Goal: Transaction & Acquisition: Obtain resource

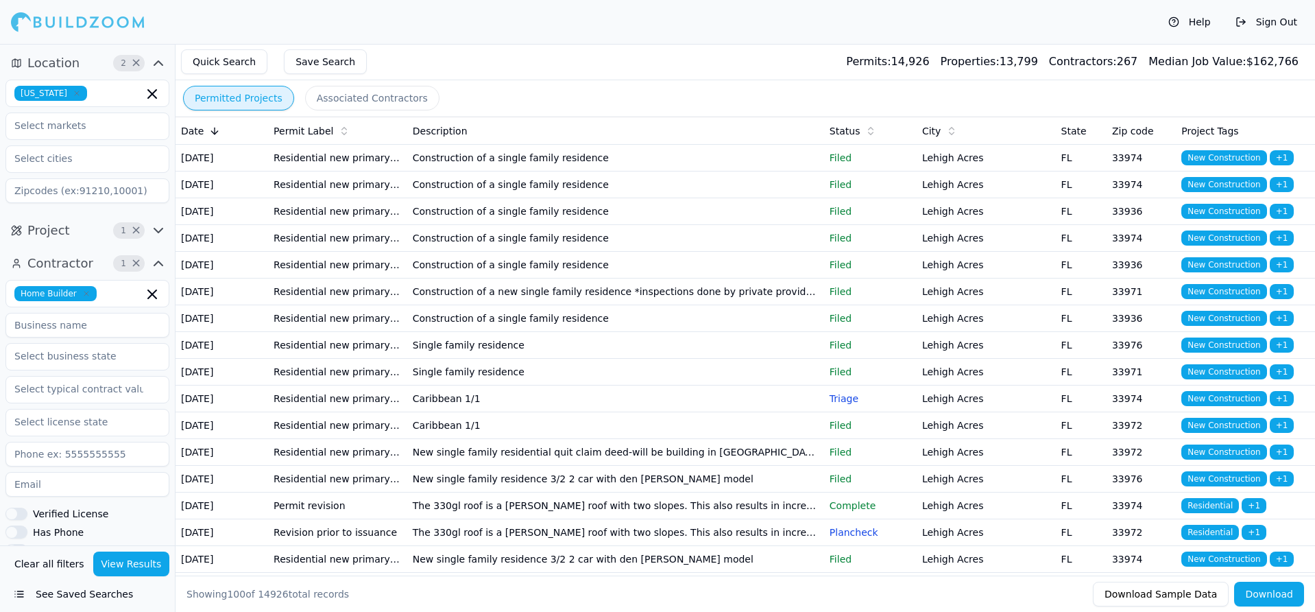
click at [75, 91] on icon "button" at bounding box center [77, 93] width 4 height 4
click at [85, 127] on div "[US_STATE]" at bounding box center [87, 124] width 157 height 22
click at [94, 67] on button "Location 2 ×" at bounding box center [87, 63] width 164 height 22
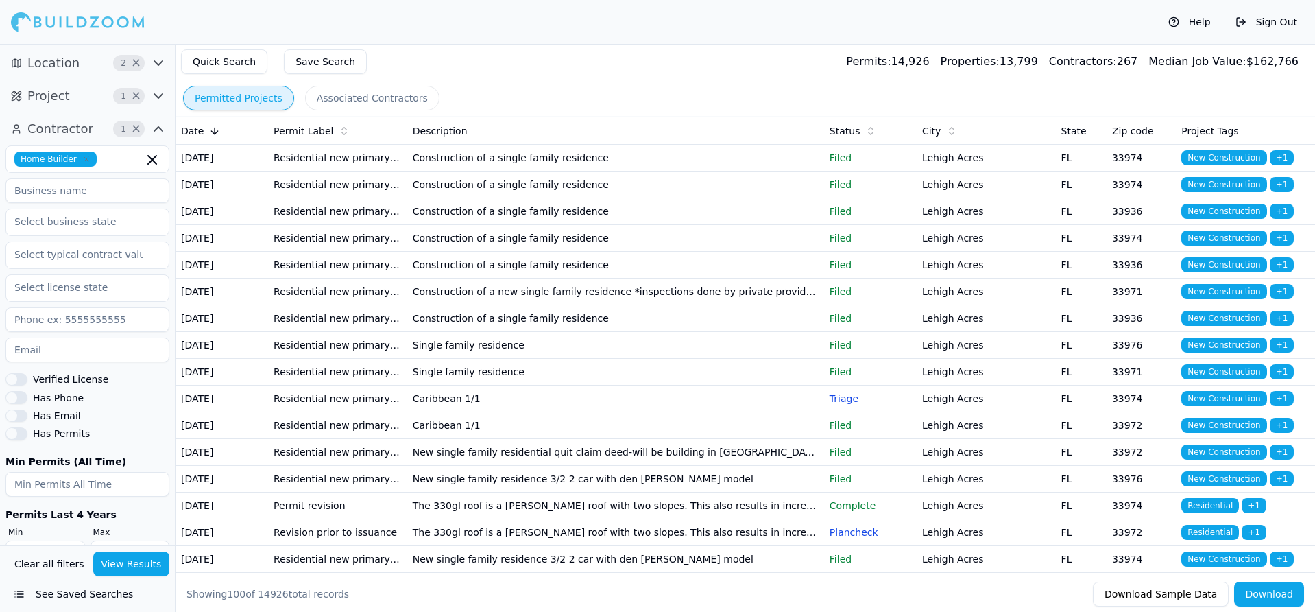
click at [88, 64] on button "Location 2 ×" at bounding box center [87, 63] width 164 height 22
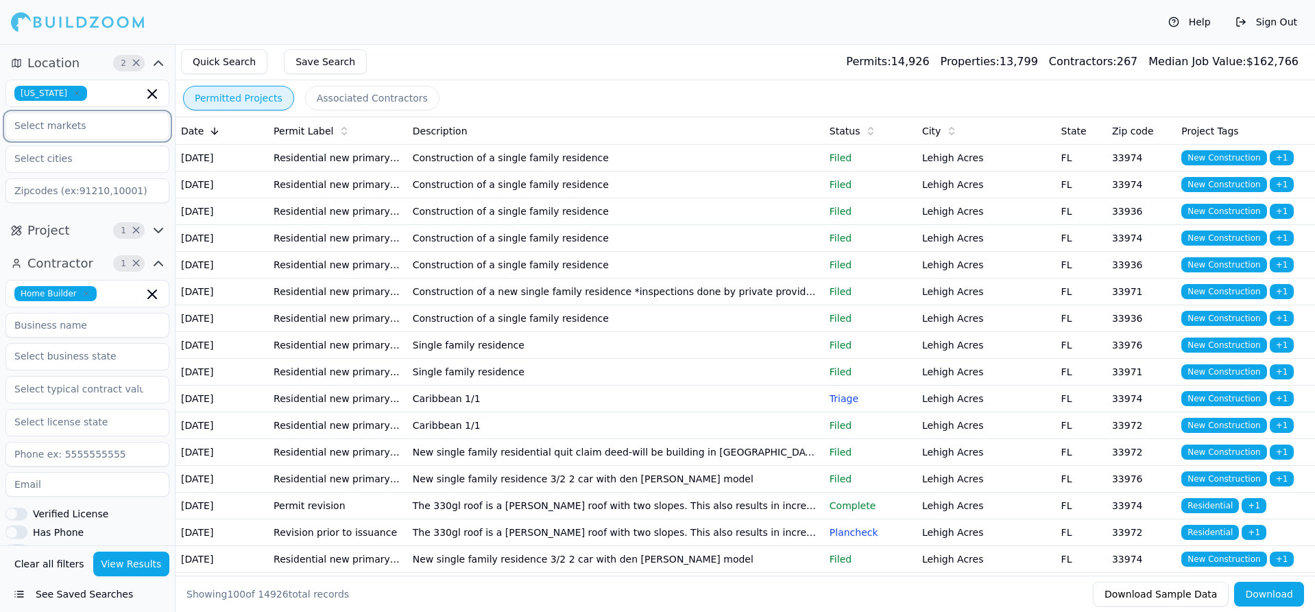
click at [80, 120] on input "text" at bounding box center [78, 125] width 145 height 25
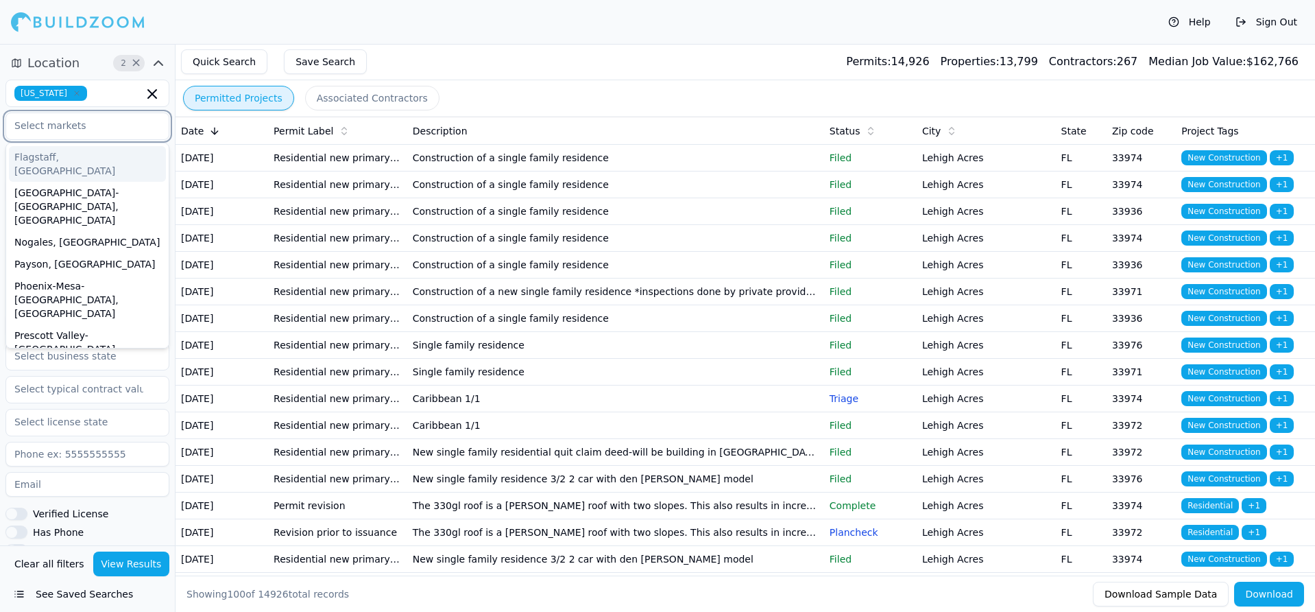
click at [99, 131] on input "text" at bounding box center [78, 125] width 145 height 25
click at [139, 387] on input "text" at bounding box center [78, 388] width 145 height 25
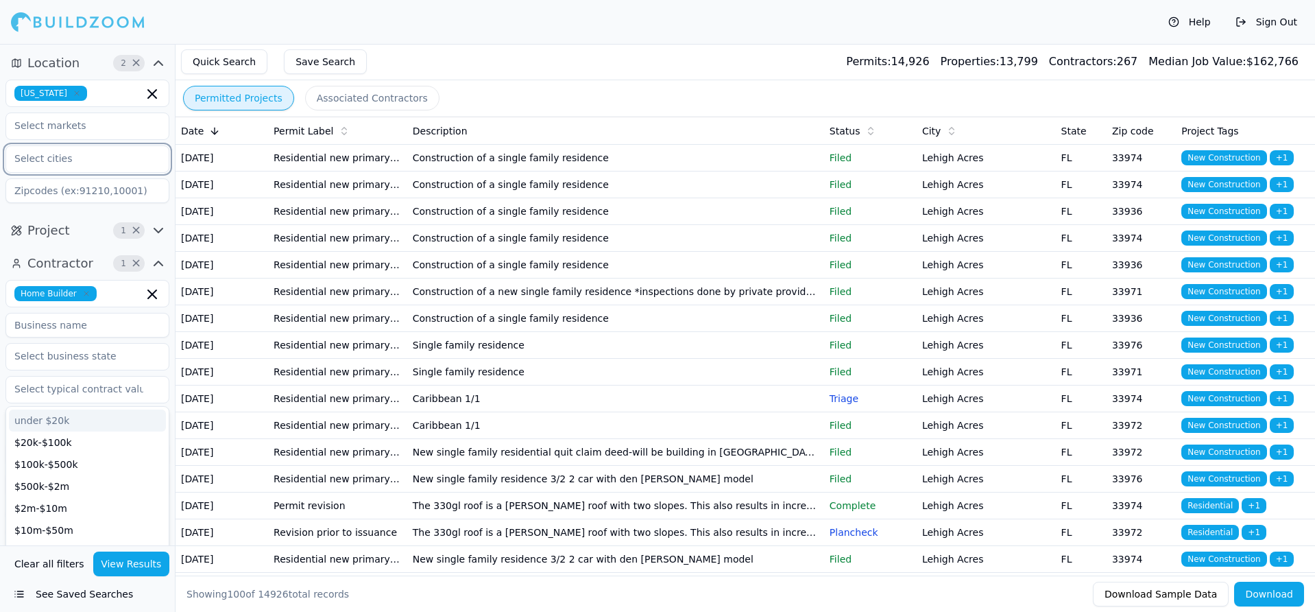
click at [112, 157] on input "text" at bounding box center [78, 158] width 145 height 25
type input "ar"
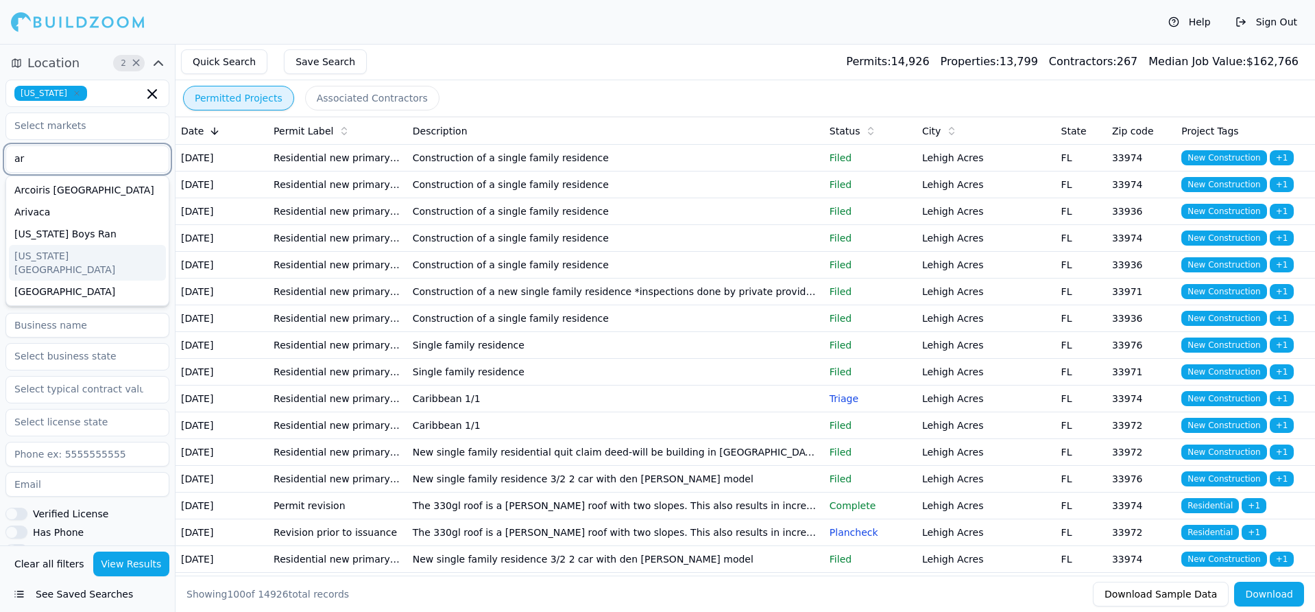
click at [86, 256] on div "[US_STATE][GEOGRAPHIC_DATA]" at bounding box center [87, 263] width 157 height 36
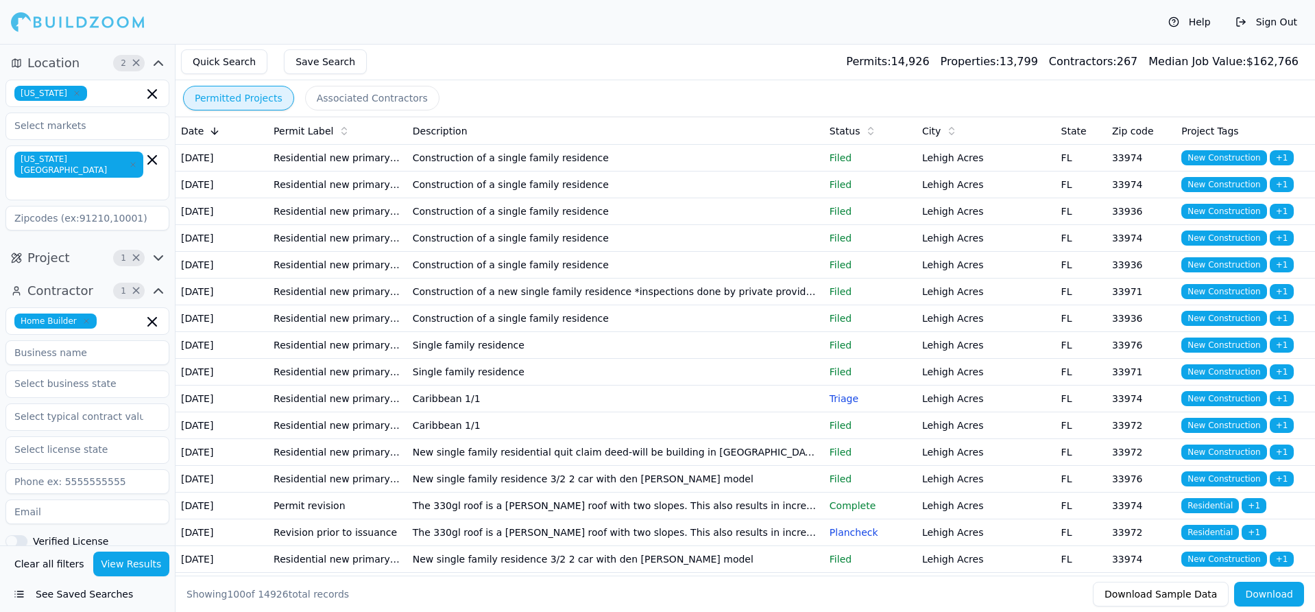
click at [307, 14] on div "Help Sign Out" at bounding box center [657, 22] width 1315 height 44
click at [91, 206] on input at bounding box center [87, 218] width 164 height 25
click at [59, 210] on div "Location 2 × [US_STATE] [US_STATE][GEOGRAPHIC_DATA]" at bounding box center [87, 144] width 175 height 195
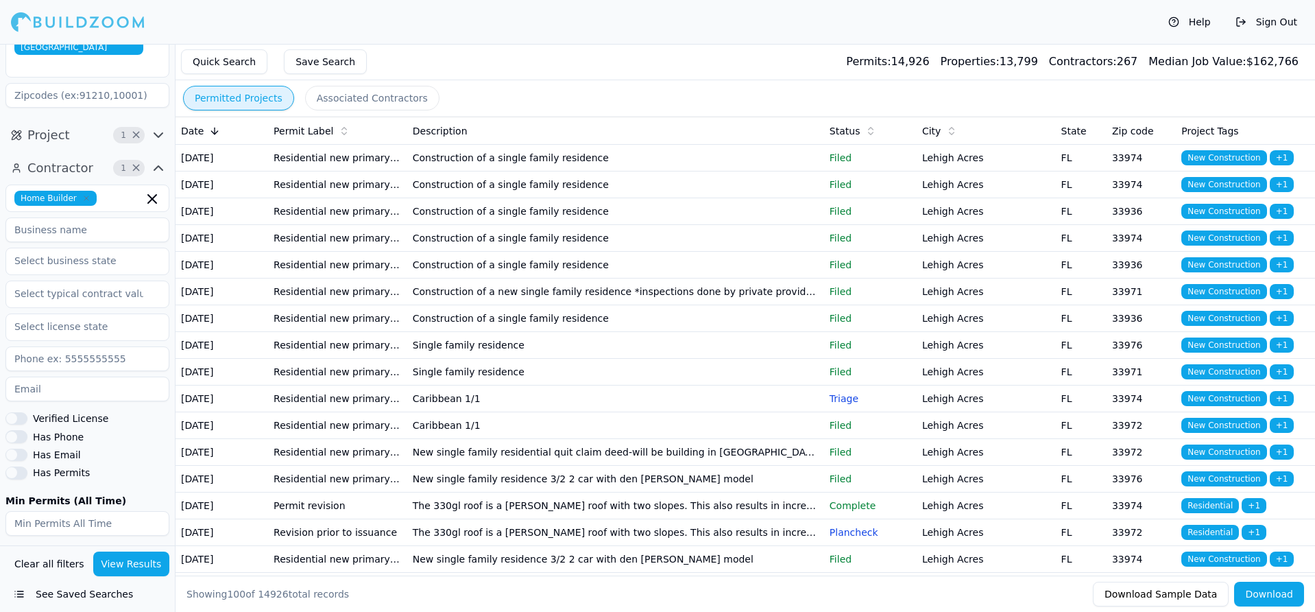
scroll to position [137, 0]
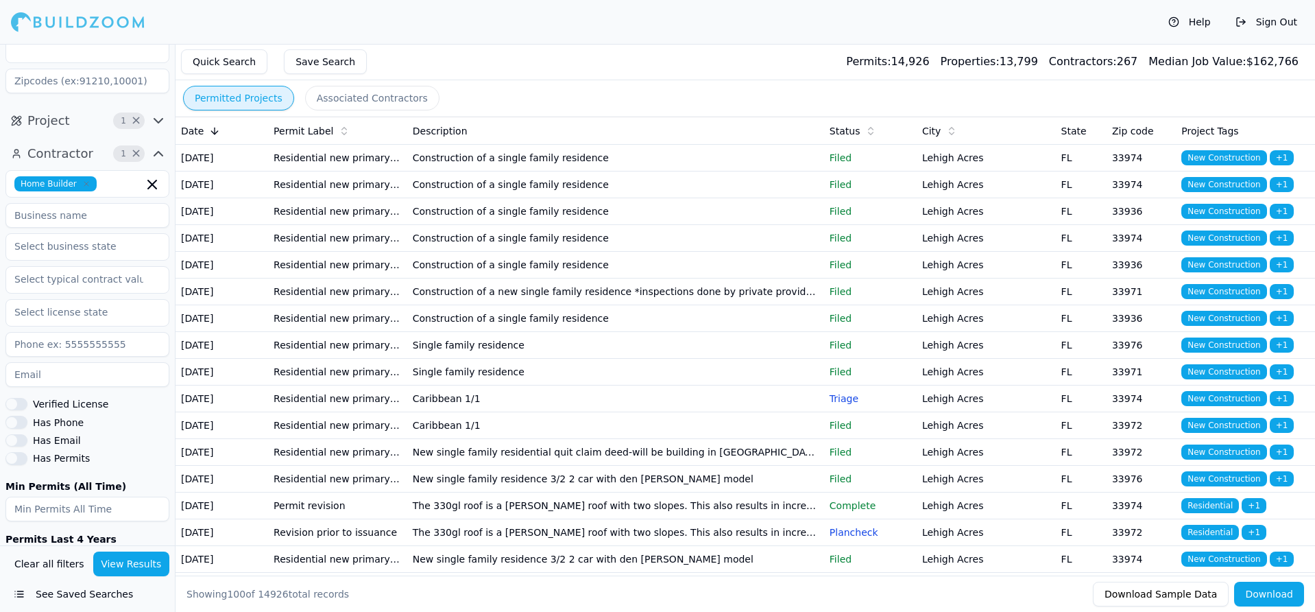
click at [84, 182] on icon "button" at bounding box center [86, 184] width 4 height 4
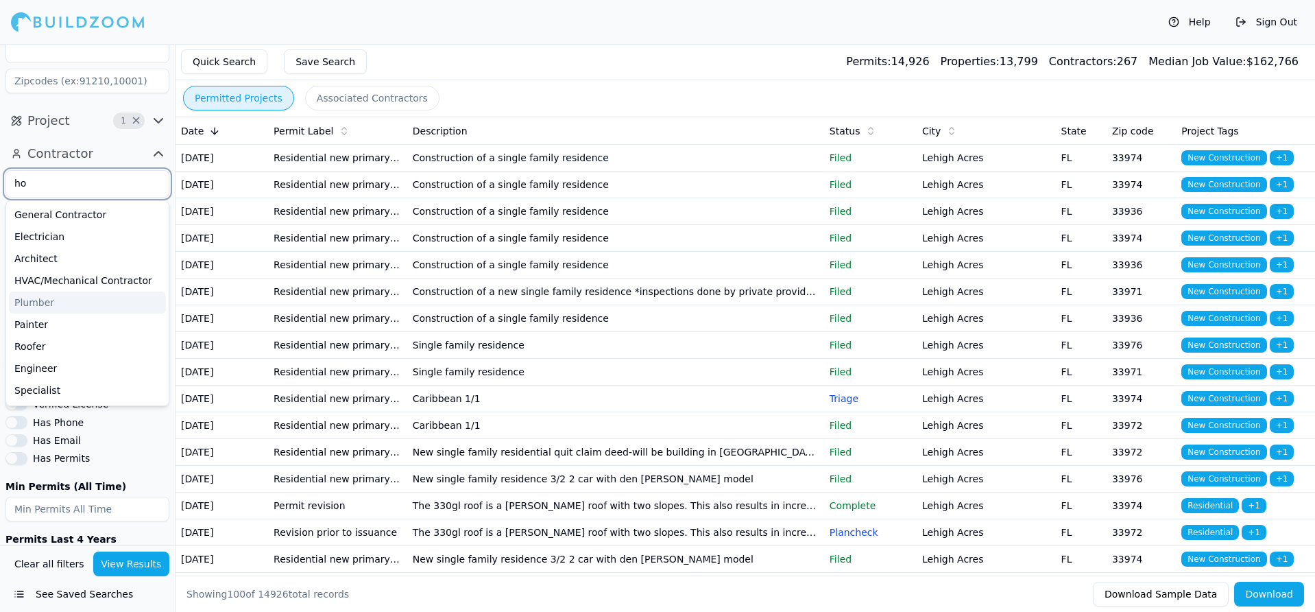
type input "hom"
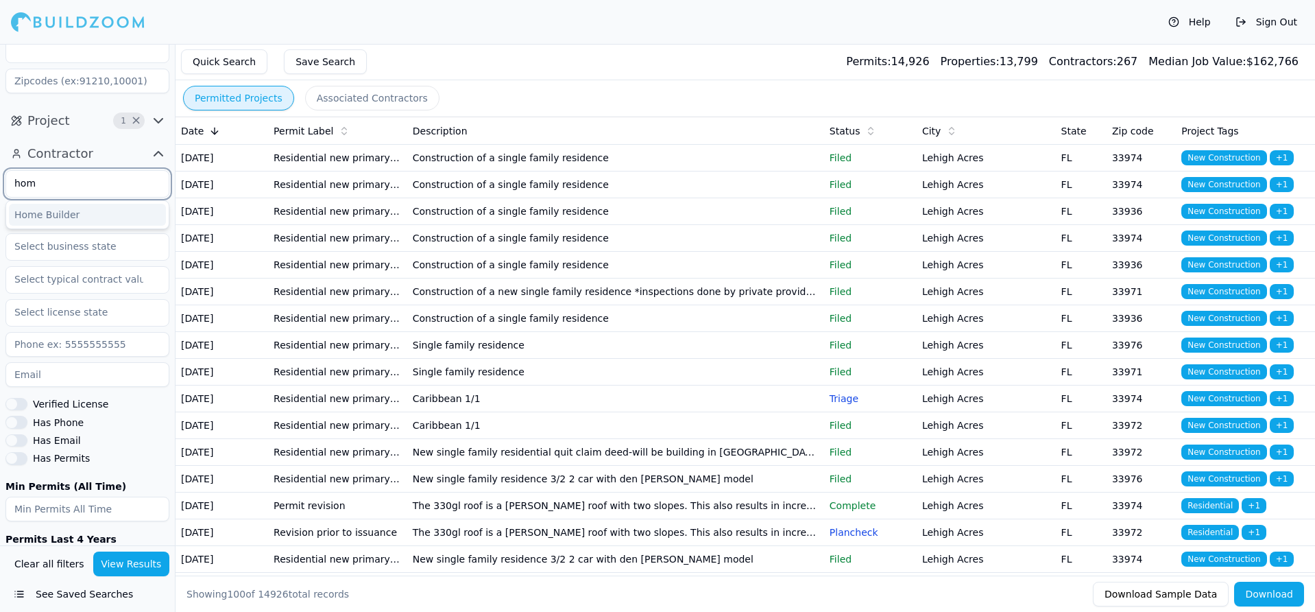
click at [45, 204] on div "Home Builder" at bounding box center [87, 215] width 157 height 22
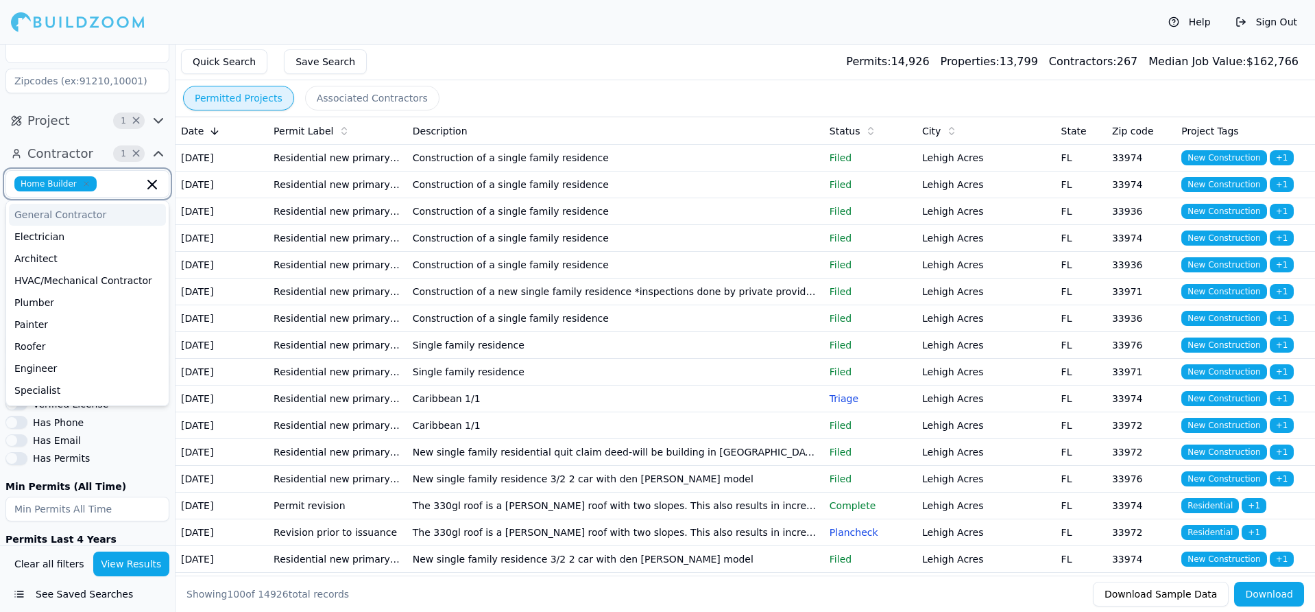
click at [88, 204] on div "General Contractor" at bounding box center [87, 215] width 157 height 22
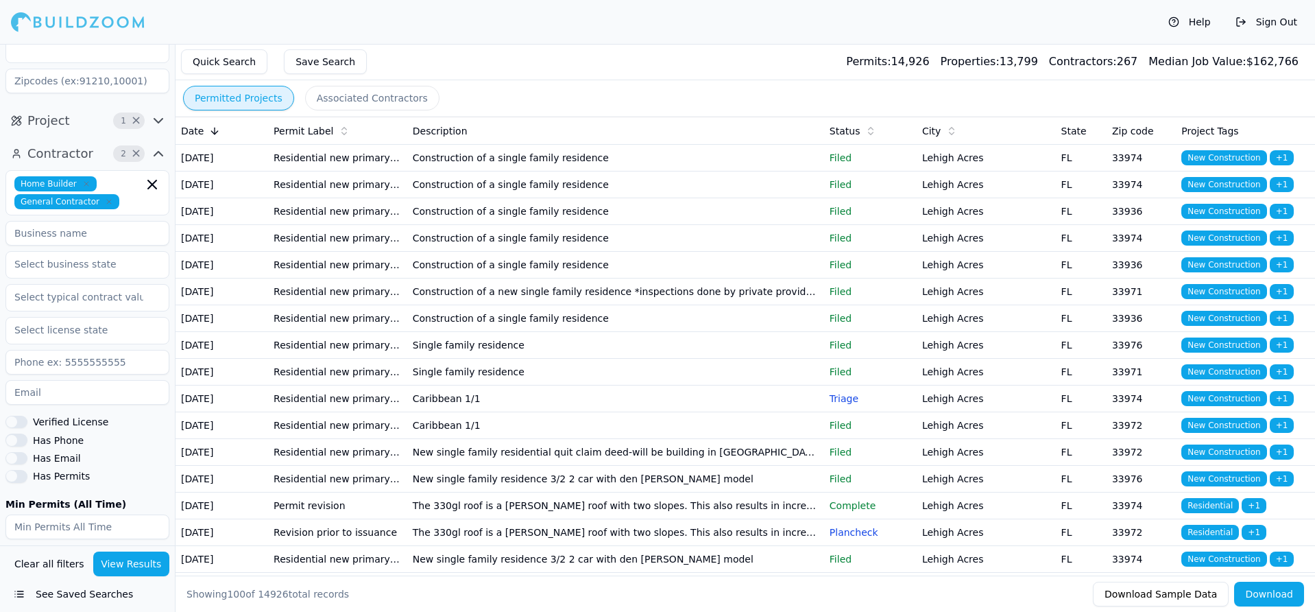
click at [63, 137] on div "Contractor 2 × Home Builder General Contractor Verified License Has Phone Has E…" at bounding box center [87, 380] width 175 height 487
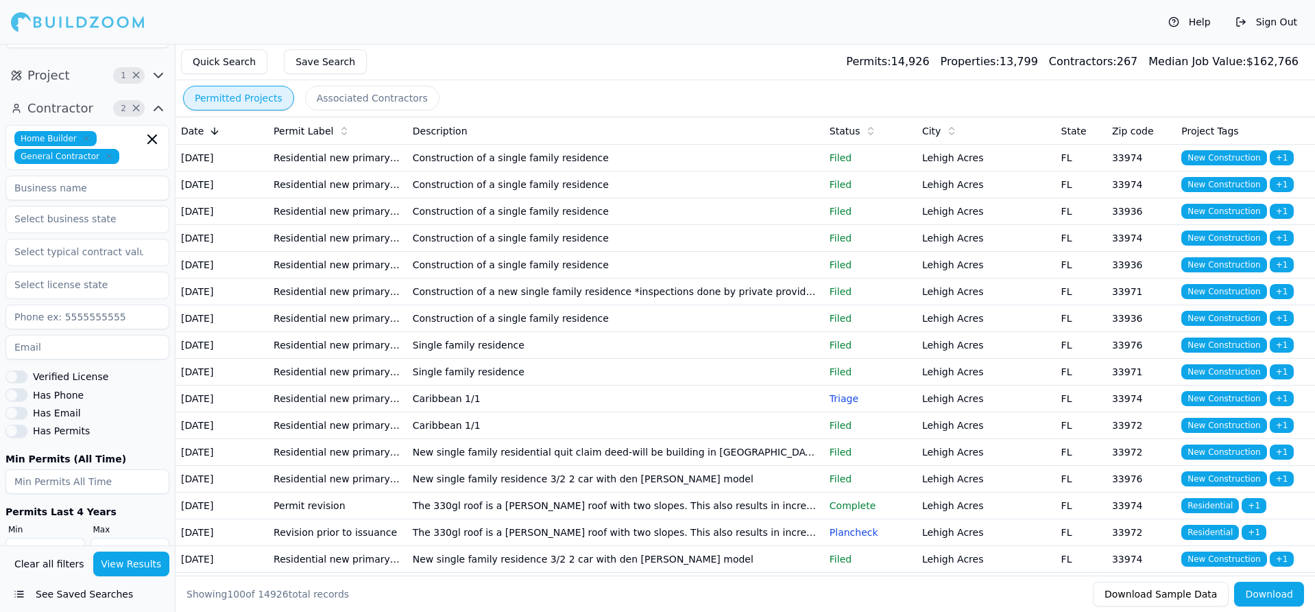
scroll to position [189, 0]
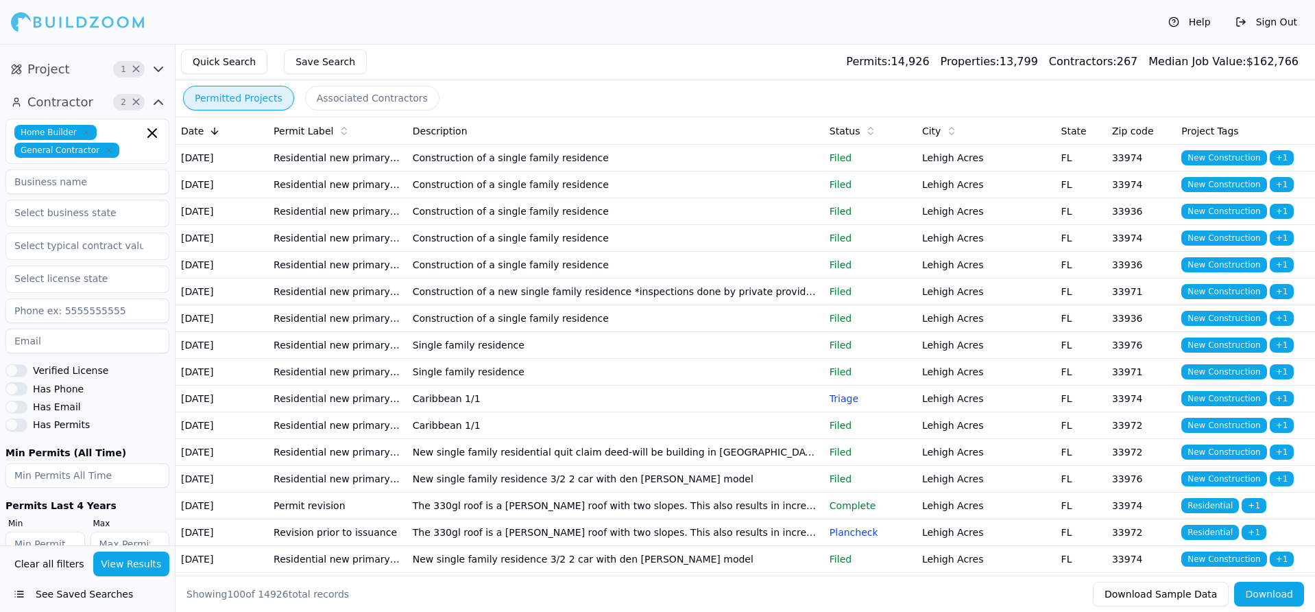
click at [121, 566] on button "View Results" at bounding box center [131, 563] width 77 height 25
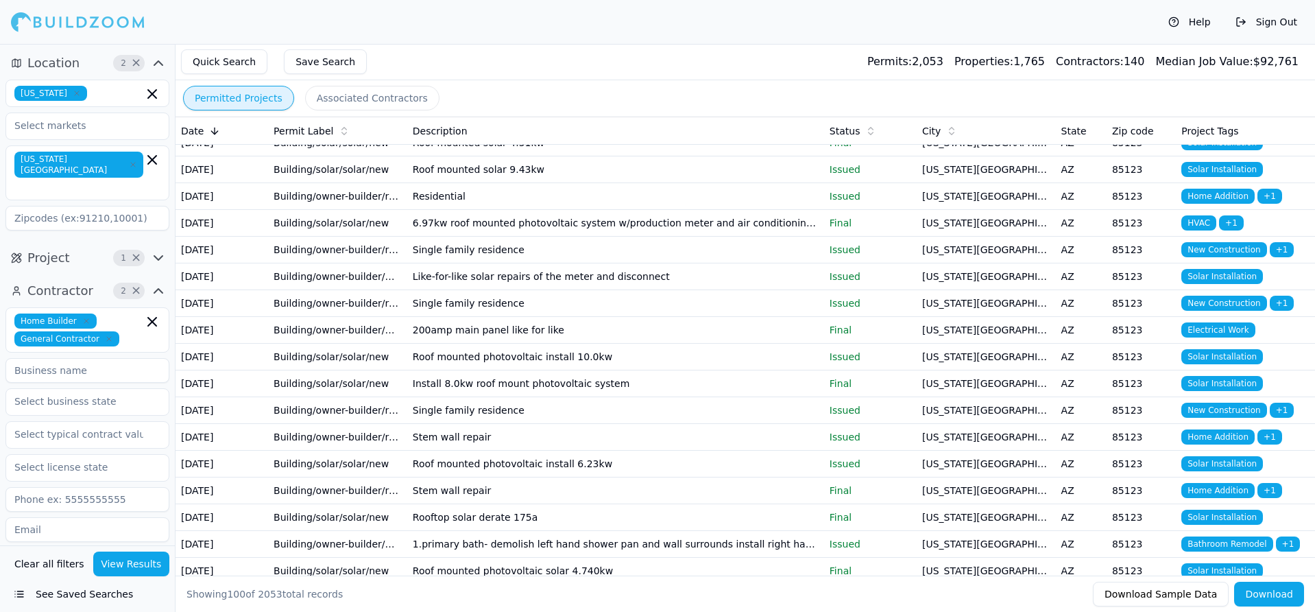
scroll to position [0, 0]
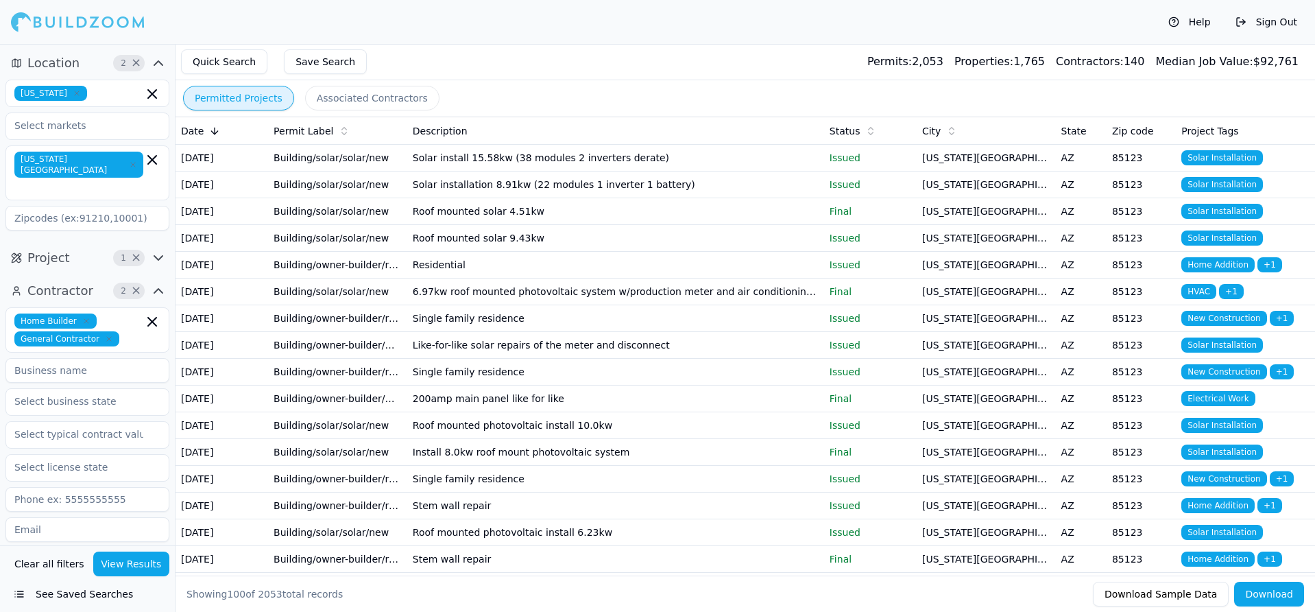
click at [324, 96] on button "Associated Contractors" at bounding box center [372, 98] width 134 height 25
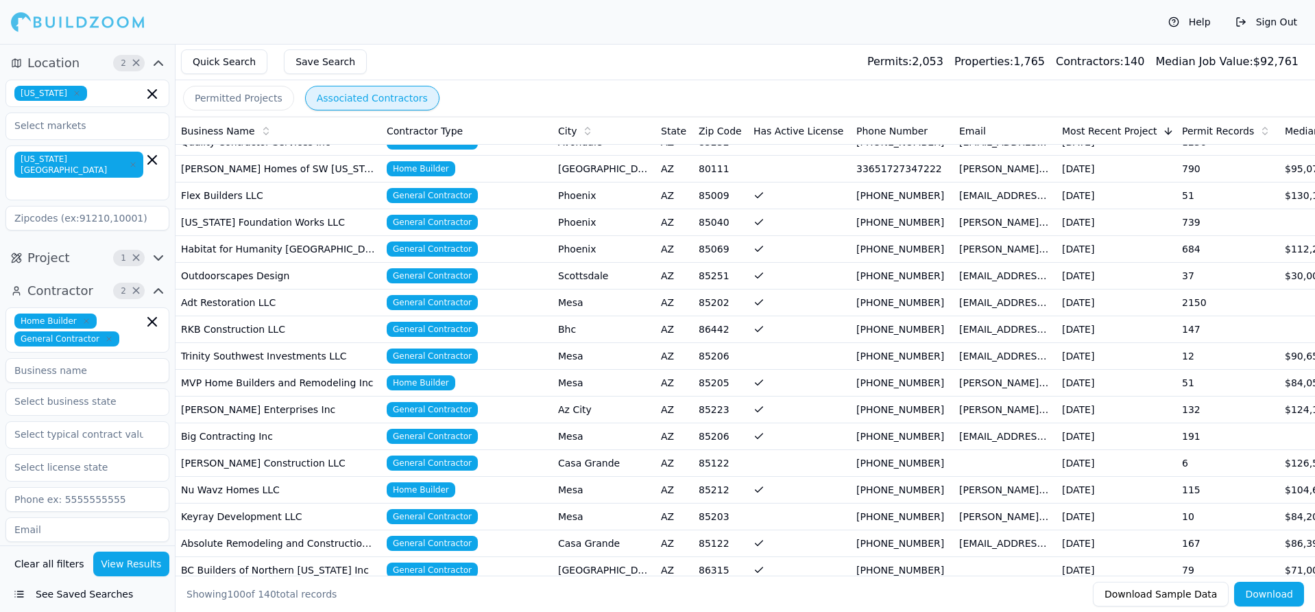
scroll to position [343, 0]
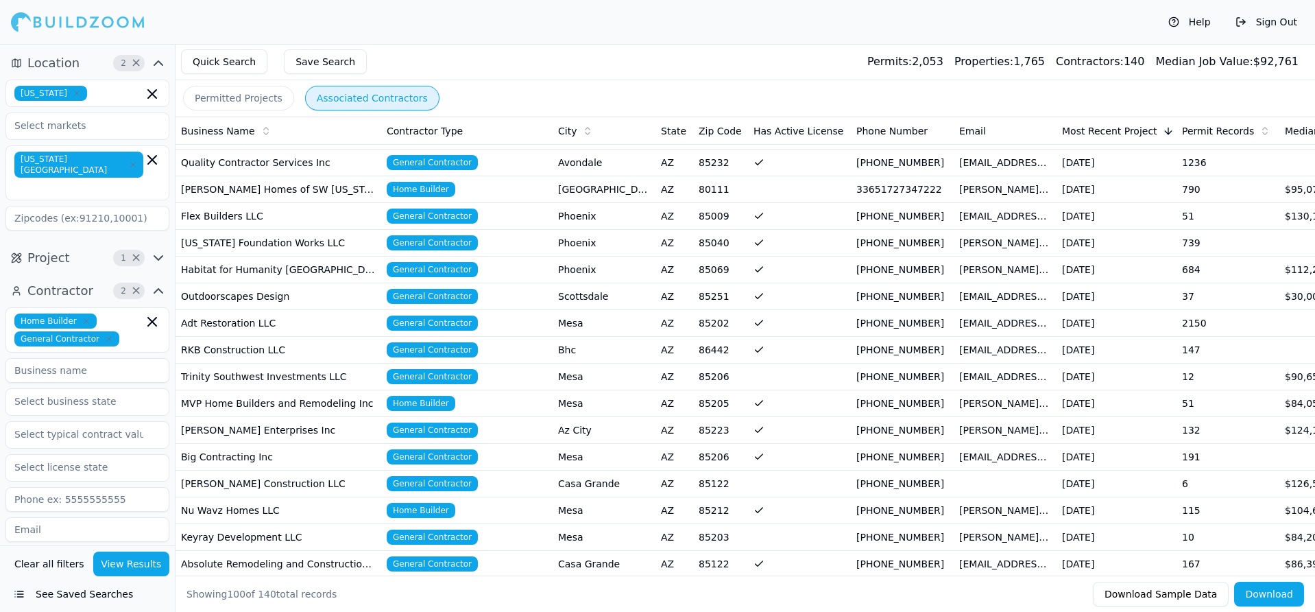
click at [105, 335] on icon "button" at bounding box center [109, 339] width 8 height 8
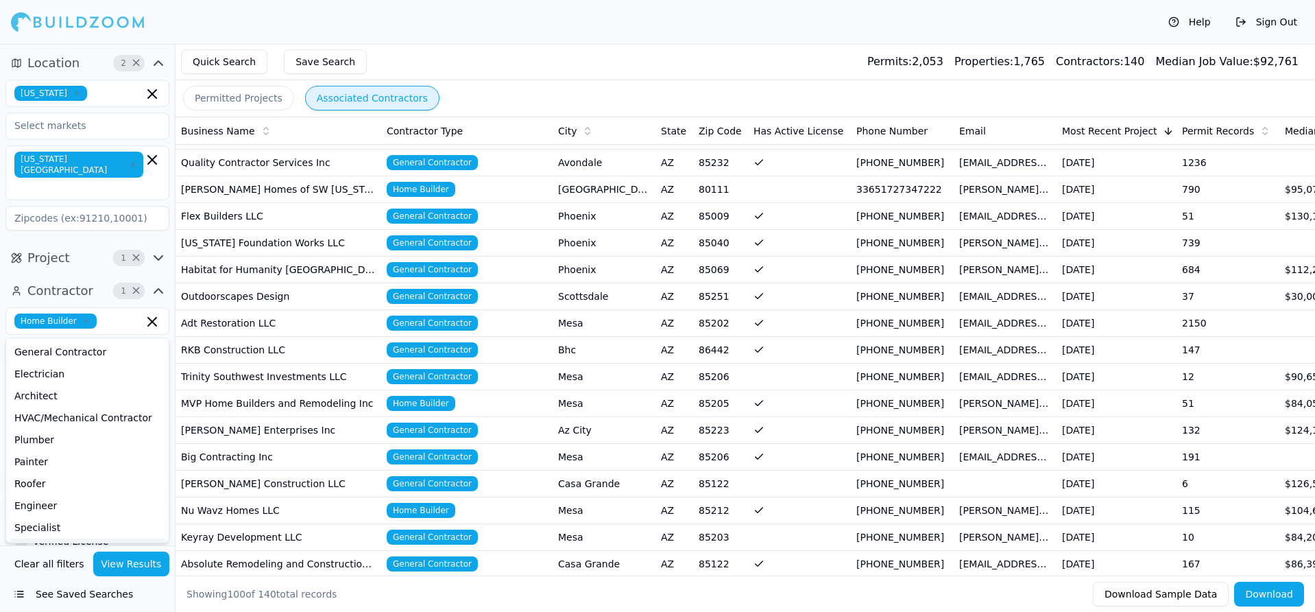
click at [129, 554] on button "View Results" at bounding box center [131, 563] width 77 height 25
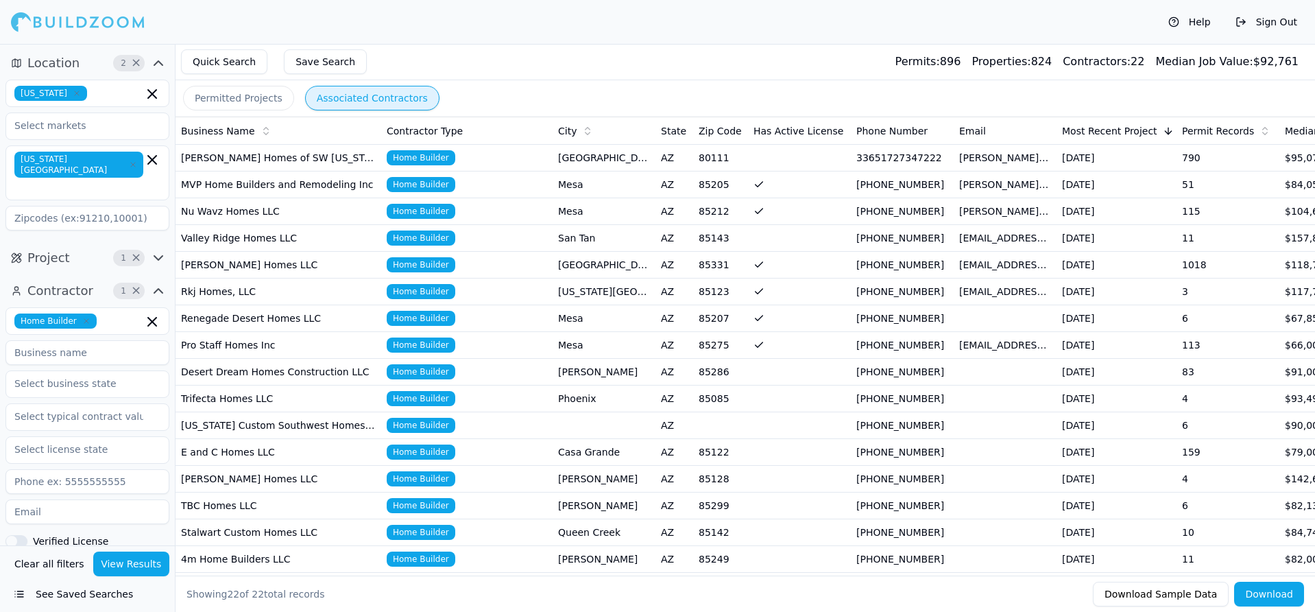
click at [466, 163] on td "Home Builder" at bounding box center [466, 158] width 171 height 27
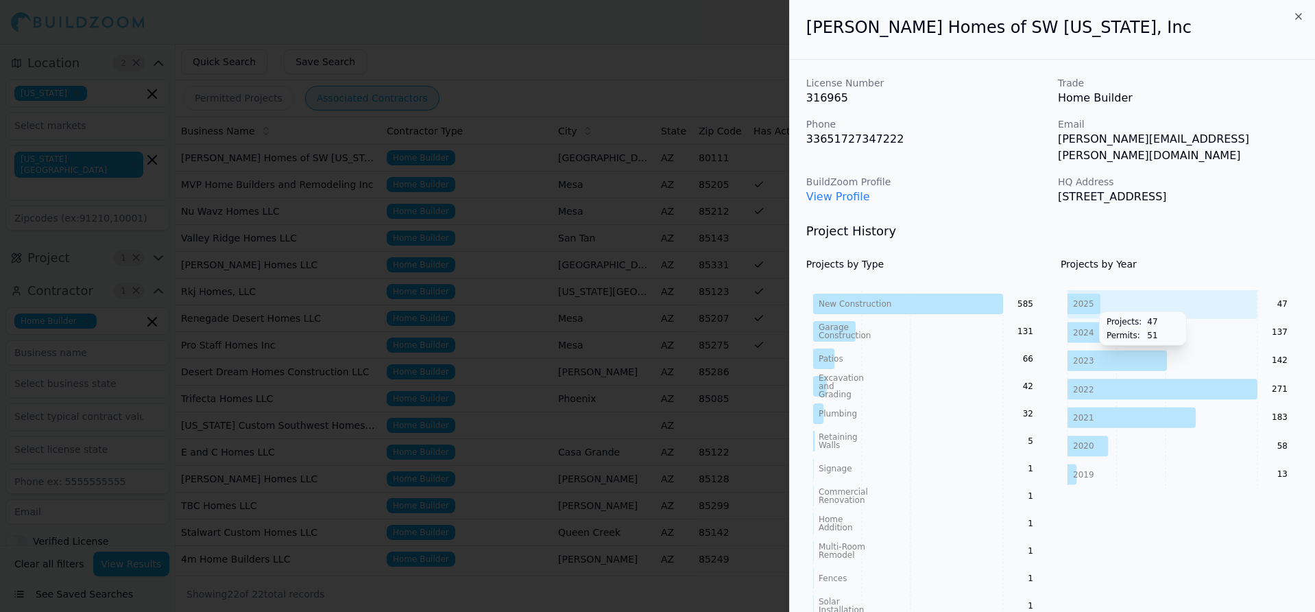
click at [1092, 302] on icon at bounding box center [1084, 303] width 33 height 21
click at [1076, 305] on tspan "2025" at bounding box center [1083, 304] width 21 height 10
click at [1113, 302] on icon "2025 2024 2023 2022 2021 2020 2019 47 137 142 271 183 58 13" at bounding box center [1180, 389] width 238 height 199
click at [1097, 302] on icon at bounding box center [1084, 303] width 33 height 21
click at [1214, 305] on icon "2025 2024 2023 2022 2021 2020 2019 47 137 142 271 183 58 13" at bounding box center [1180, 389] width 238 height 199
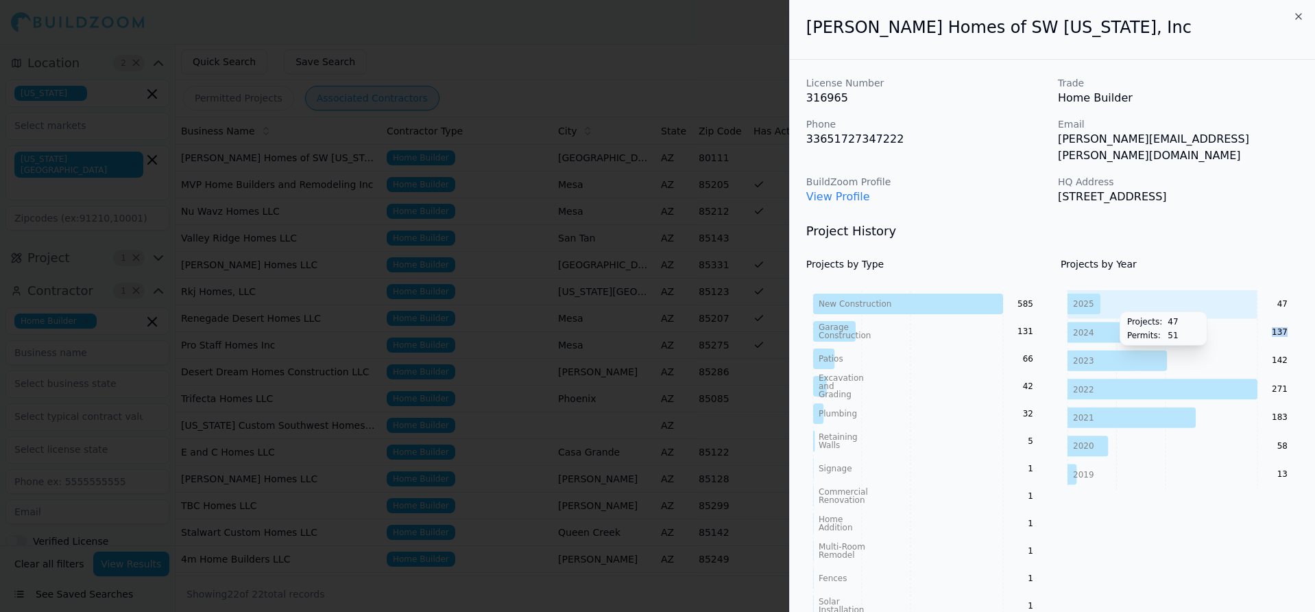
click at [1214, 305] on icon "2025 2024 2023 2022 2021 2020 2019 47 137 142 271 183 58 13" at bounding box center [1180, 389] width 238 height 199
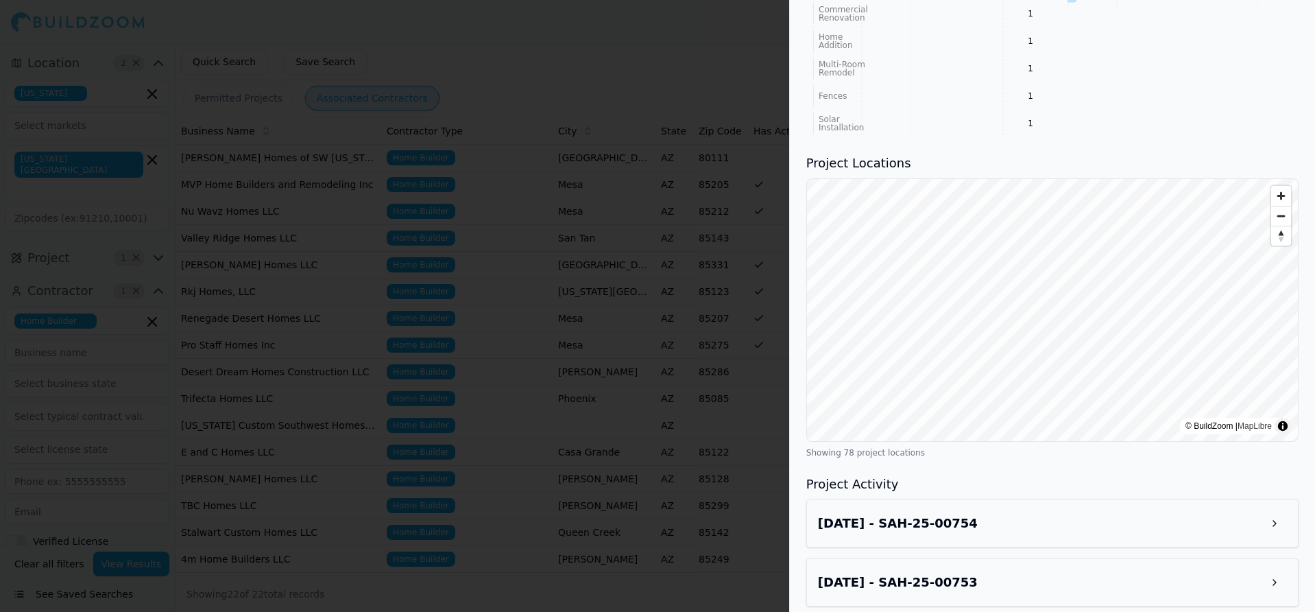
scroll to position [411, 0]
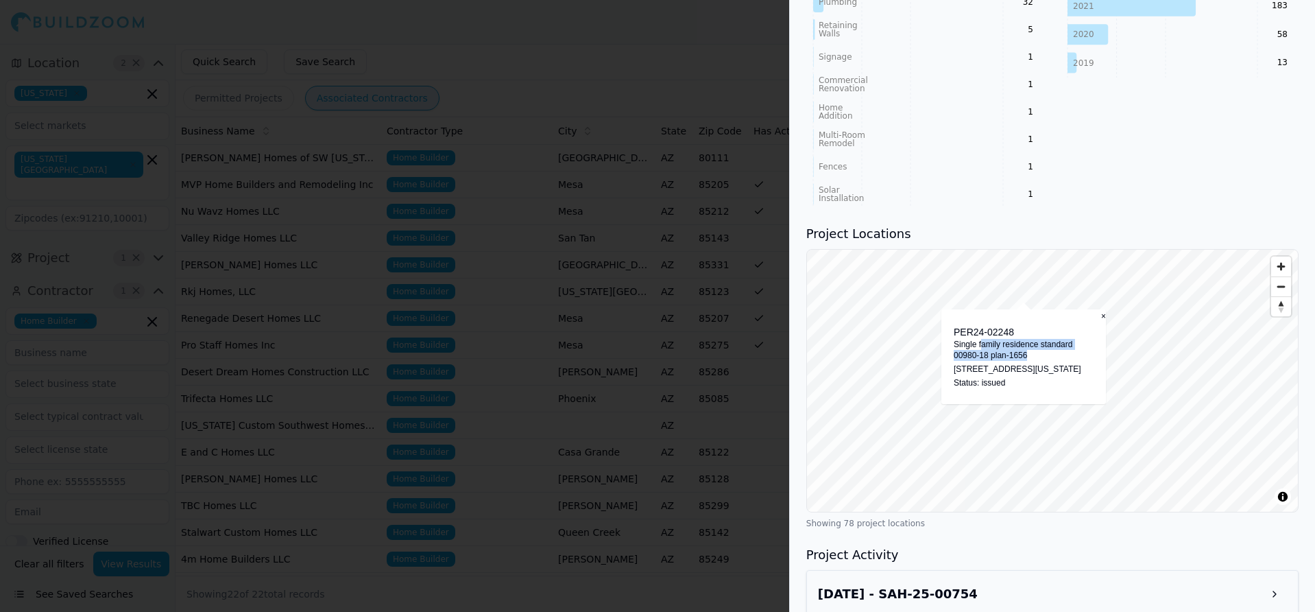
drag, startPoint x: 983, startPoint y: 344, endPoint x: 1055, endPoint y: 357, distance: 73.2
click at [1055, 357] on p "Single family residence standard 00980-18 plan-1656" at bounding box center [1024, 350] width 140 height 22
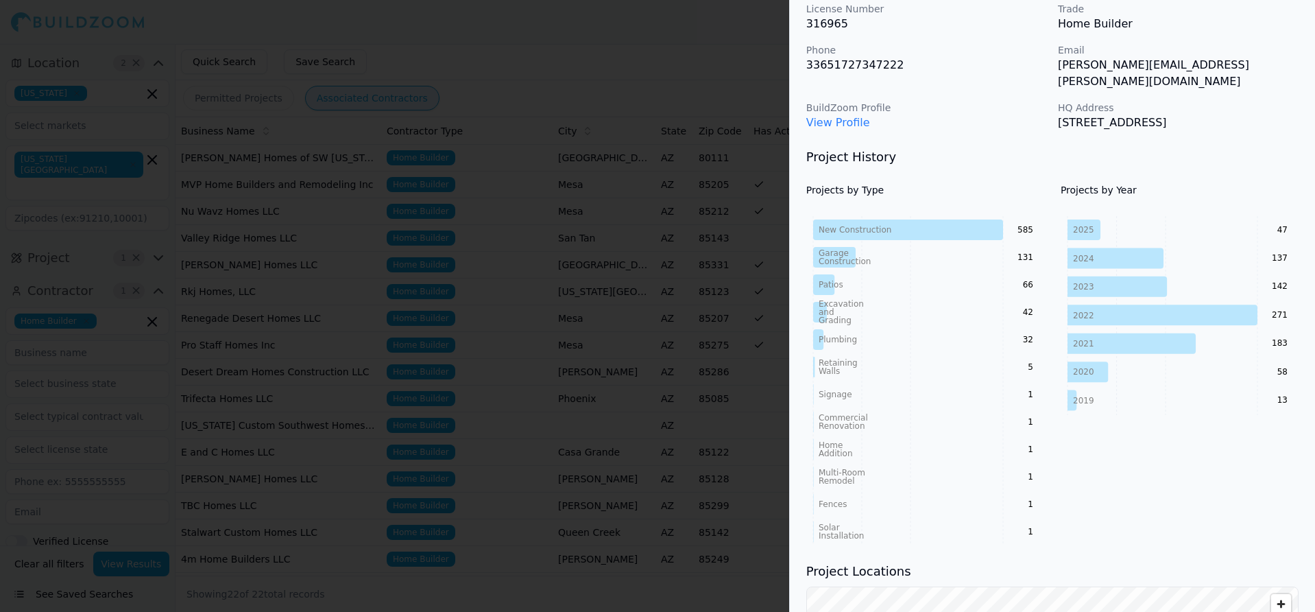
scroll to position [0, 0]
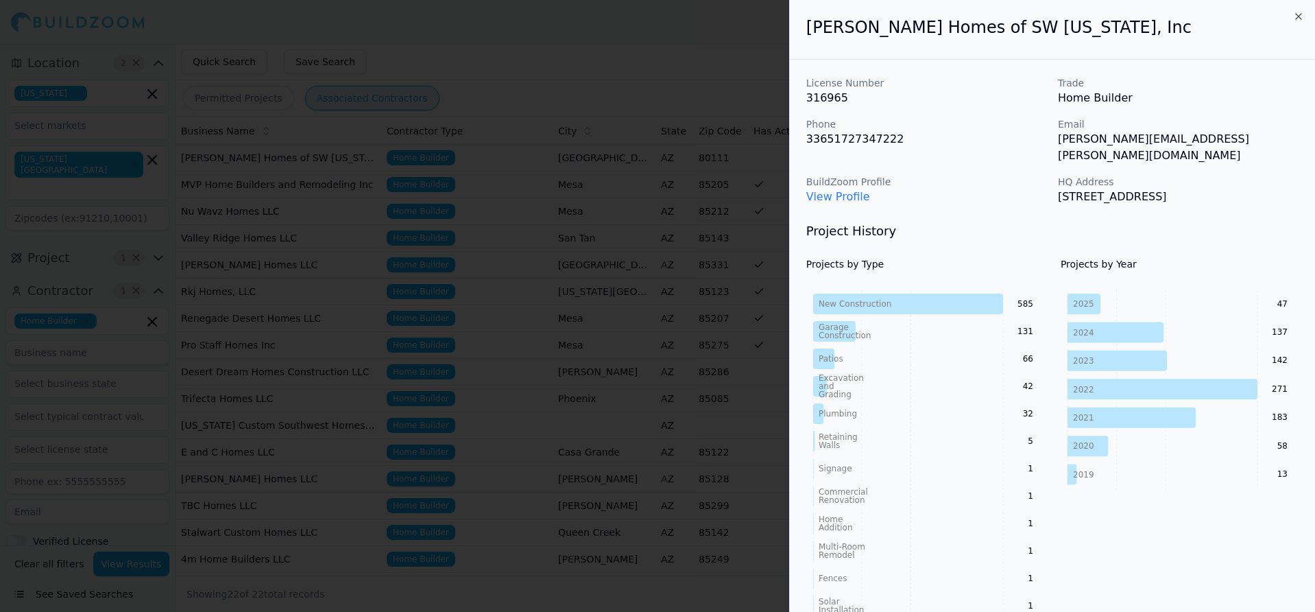
click at [885, 32] on h2 "[PERSON_NAME] Homes of SW [US_STATE], Inc" at bounding box center [1052, 27] width 492 height 22
copy div "[PERSON_NAME] Homes of SW [US_STATE], Inc"
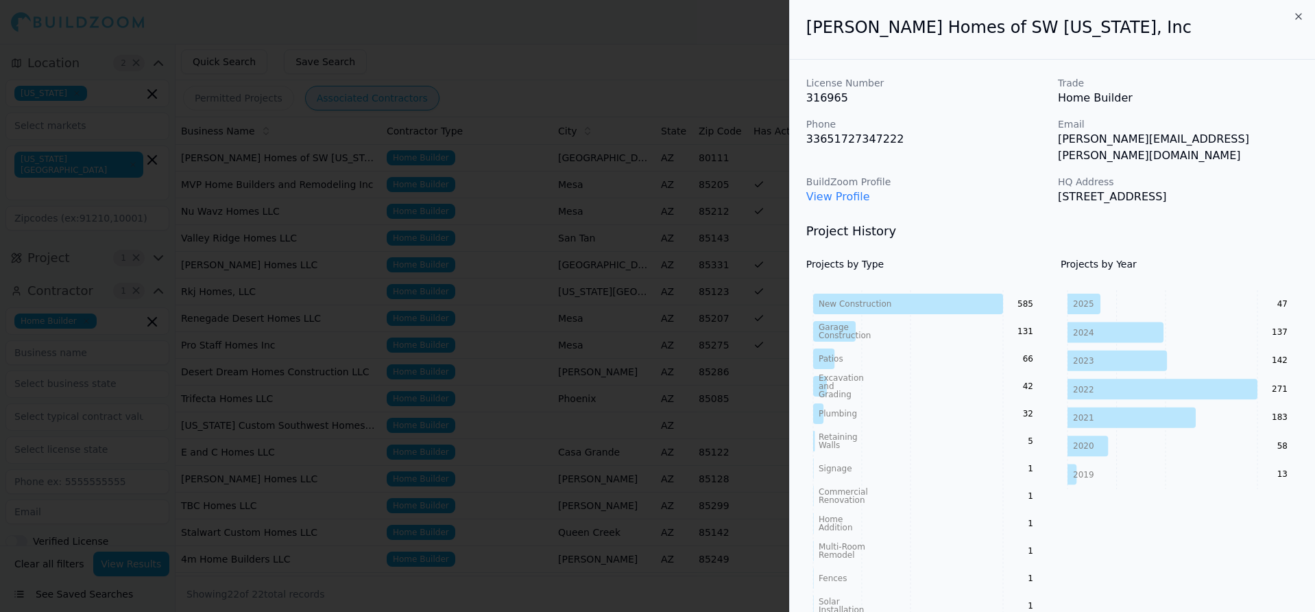
click at [1000, 115] on div "License Number 316965 Trade Home Builder Phone 33651727347222 Email [PERSON_NAM…" at bounding box center [1052, 140] width 492 height 129
drag, startPoint x: 1056, startPoint y: 141, endPoint x: 1253, endPoint y: 145, distance: 197.5
click at [1253, 145] on div "License Number 316965 Trade Home Builder Phone 33651727347222 Email [PERSON_NAM…" at bounding box center [1052, 140] width 492 height 129
click at [1087, 146] on p "[PERSON_NAME][EMAIL_ADDRESS][PERSON_NAME][DOMAIN_NAME]" at bounding box center [1178, 147] width 241 height 33
drag, startPoint x: 1058, startPoint y: 145, endPoint x: 1105, endPoint y: 149, distance: 47.5
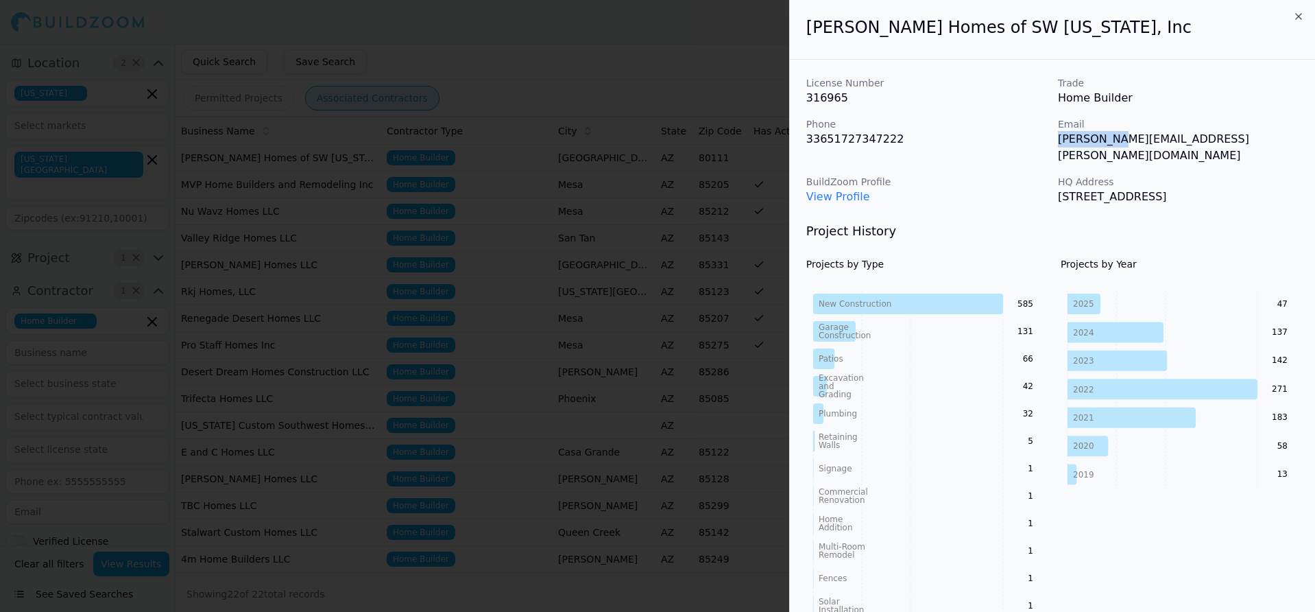
click at [1105, 149] on div "License Number 316965 Trade Home Builder Phone 33651727347222 Email [PERSON_NAM…" at bounding box center [1052, 140] width 492 height 129
copy p "[PERSON_NAME].[PERSON_NAME]"
drag, startPoint x: 888, startPoint y: 140, endPoint x: 829, endPoint y: 147, distance: 59.4
click at [829, 147] on div "License Number 316965 Trade Home Builder Phone 33651727347222 Email [PERSON_NAM…" at bounding box center [1052, 140] width 492 height 129
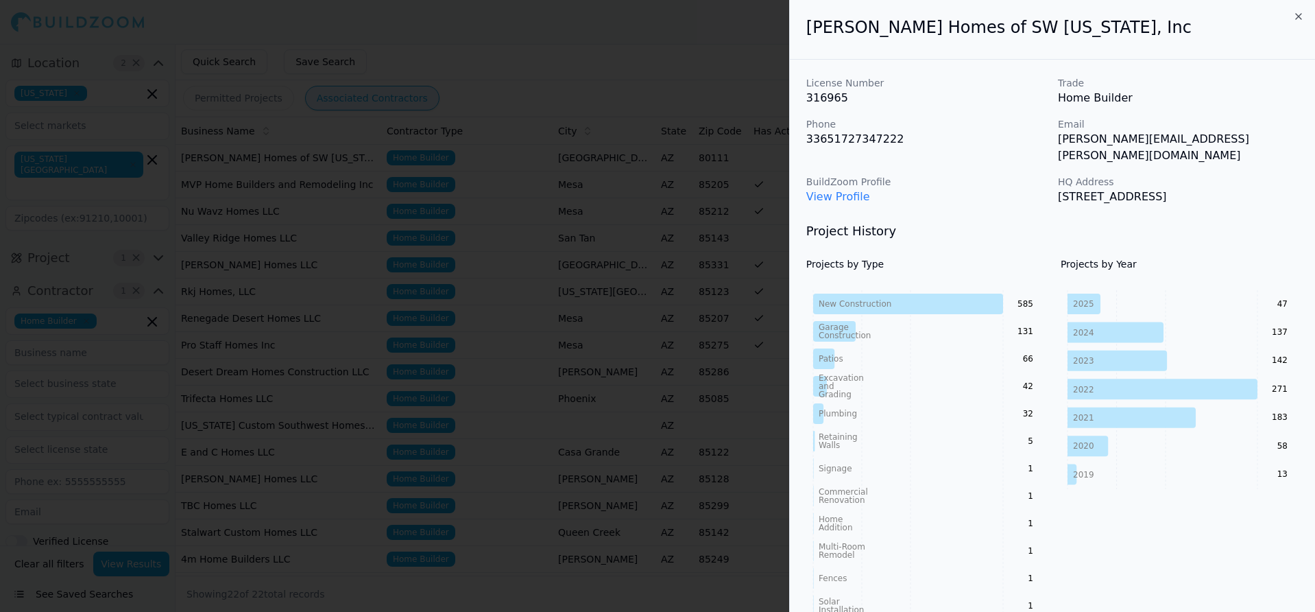
click at [856, 190] on link "View Profile" at bounding box center [838, 196] width 64 height 13
click at [1100, 141] on p "[PERSON_NAME][EMAIL_ADDRESS][PERSON_NAME][DOMAIN_NAME]" at bounding box center [1178, 147] width 241 height 33
copy p "[PERSON_NAME][EMAIL_ADDRESS][PERSON_NAME][DOMAIN_NAME]"
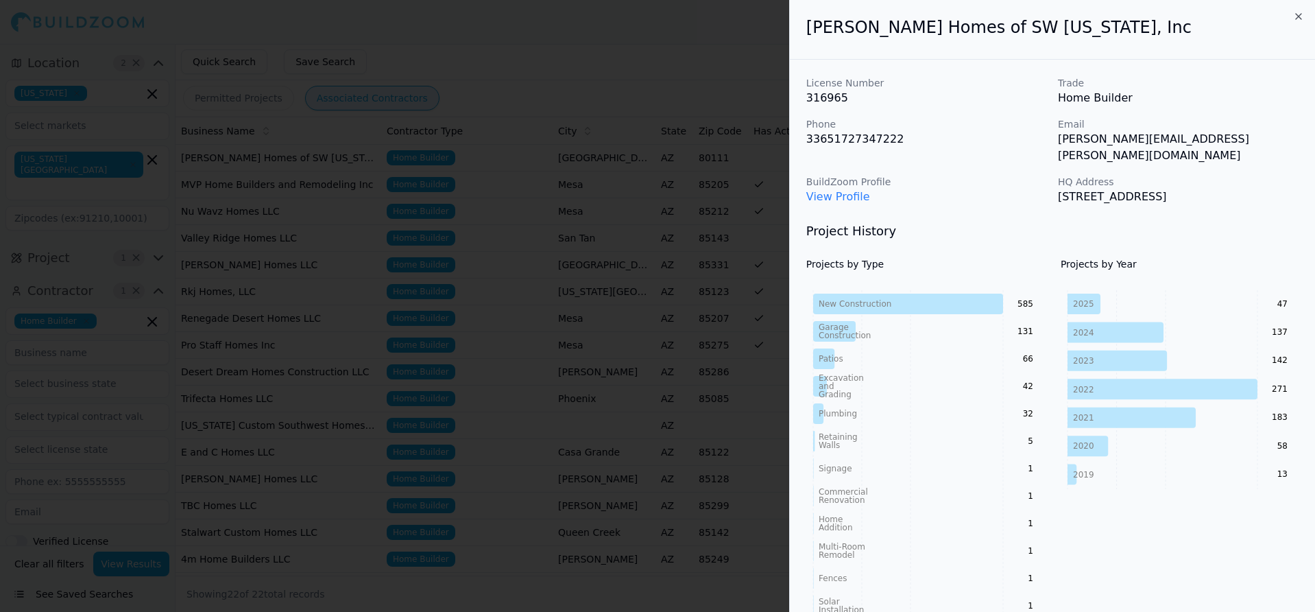
click at [985, 193] on div "BuildZoom Profile View Profile" at bounding box center [926, 190] width 241 height 30
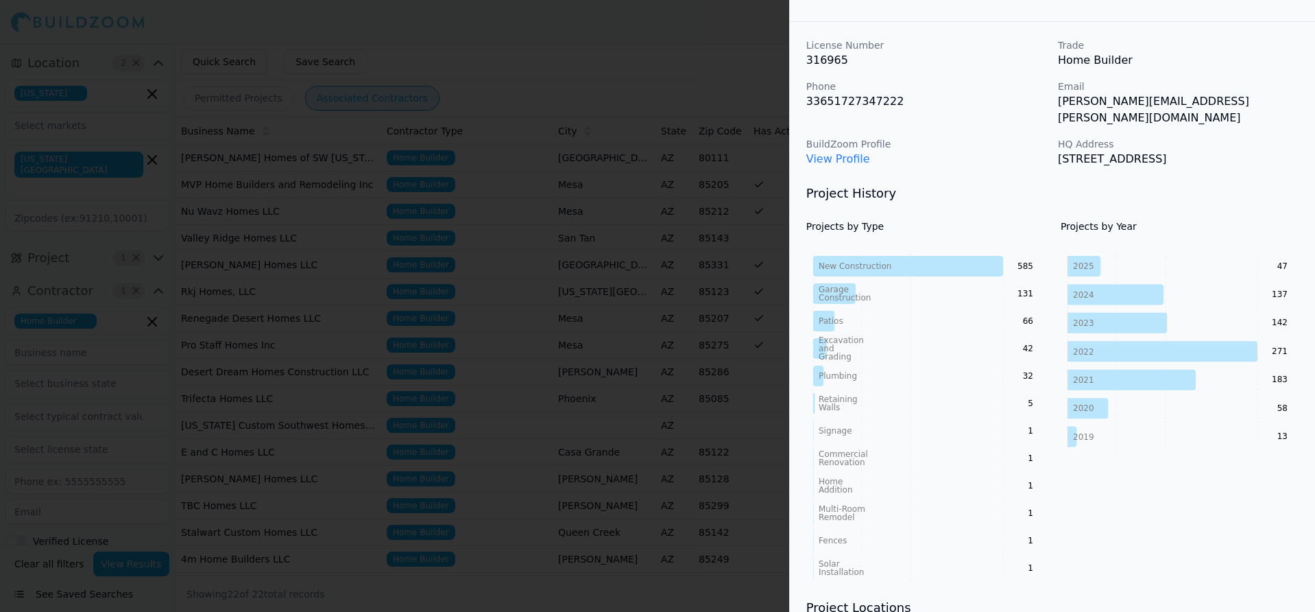
scroll to position [69, 0]
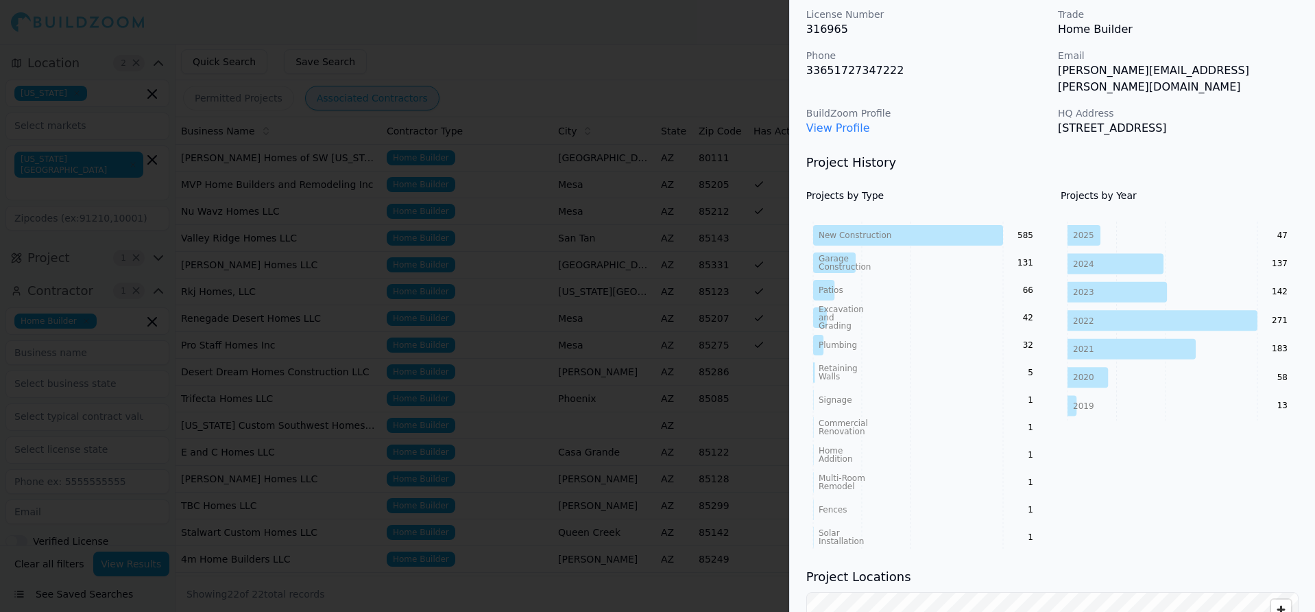
click at [572, 239] on div at bounding box center [657, 306] width 1315 height 612
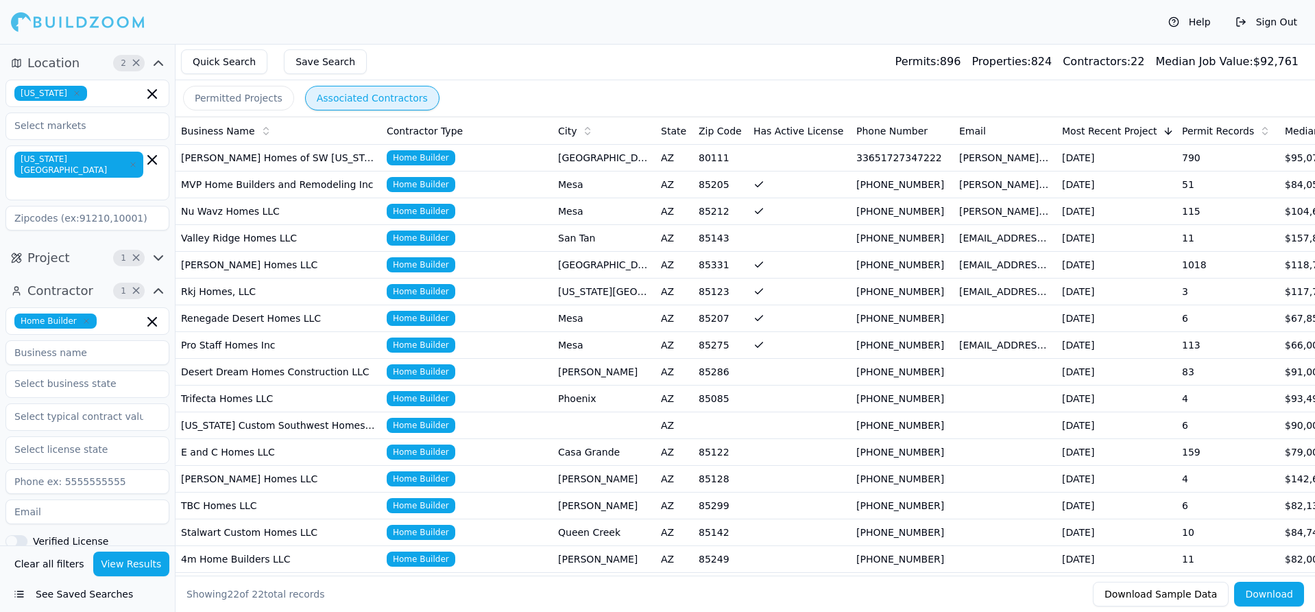
scroll to position [206, 0]
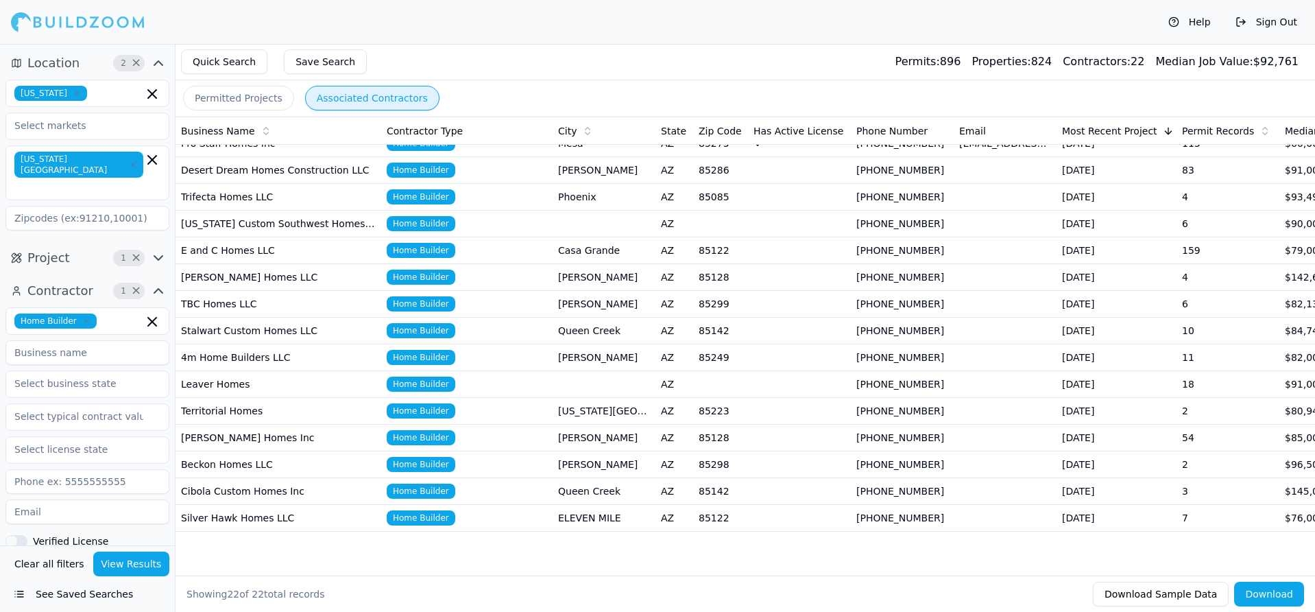
click at [591, 328] on td "Queen Creek" at bounding box center [604, 330] width 103 height 27
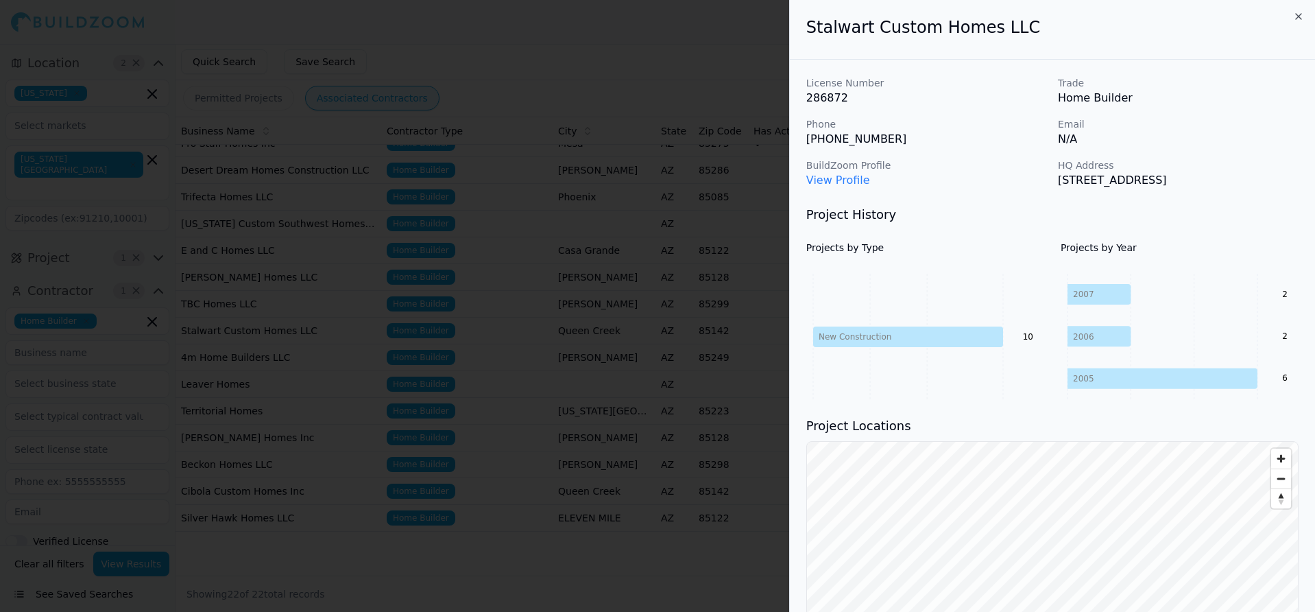
click at [628, 293] on div at bounding box center [657, 306] width 1315 height 612
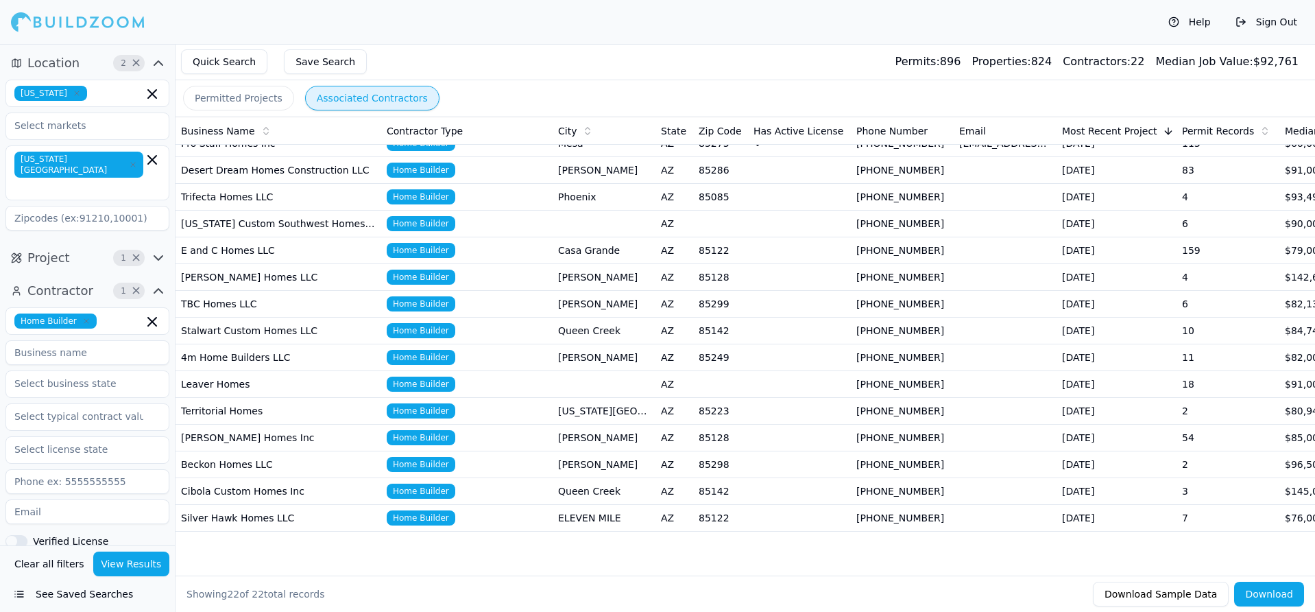
click at [333, 329] on td "Stalwart Custom Homes LLC" at bounding box center [279, 330] width 206 height 27
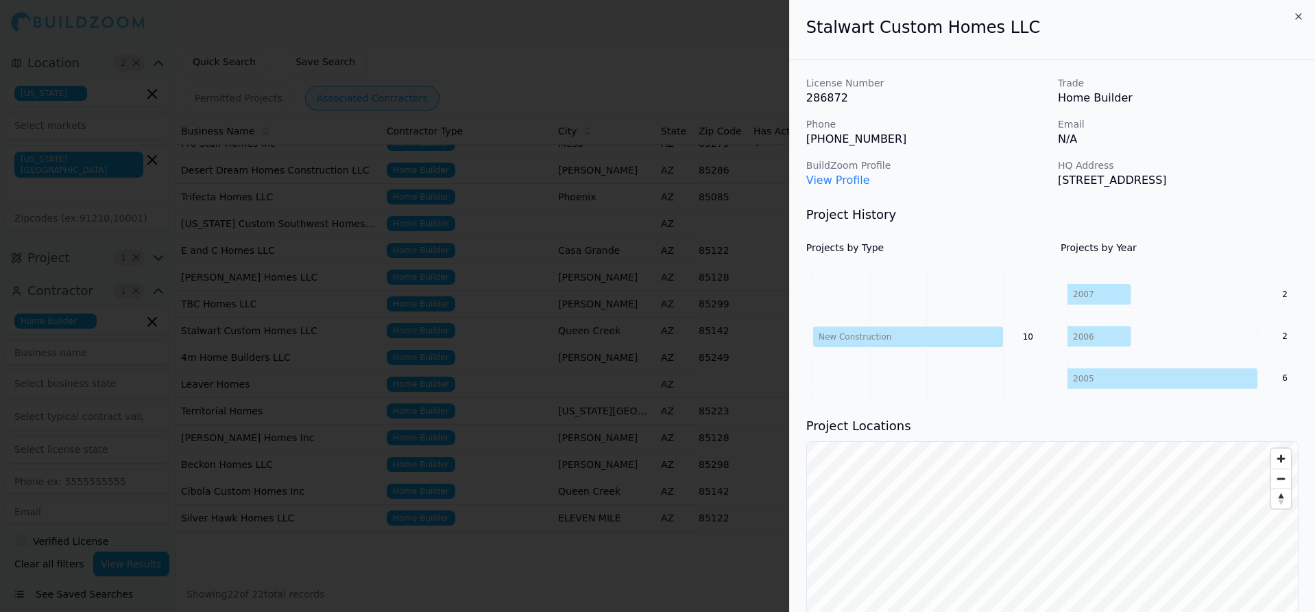
click at [434, 351] on div at bounding box center [657, 306] width 1315 height 612
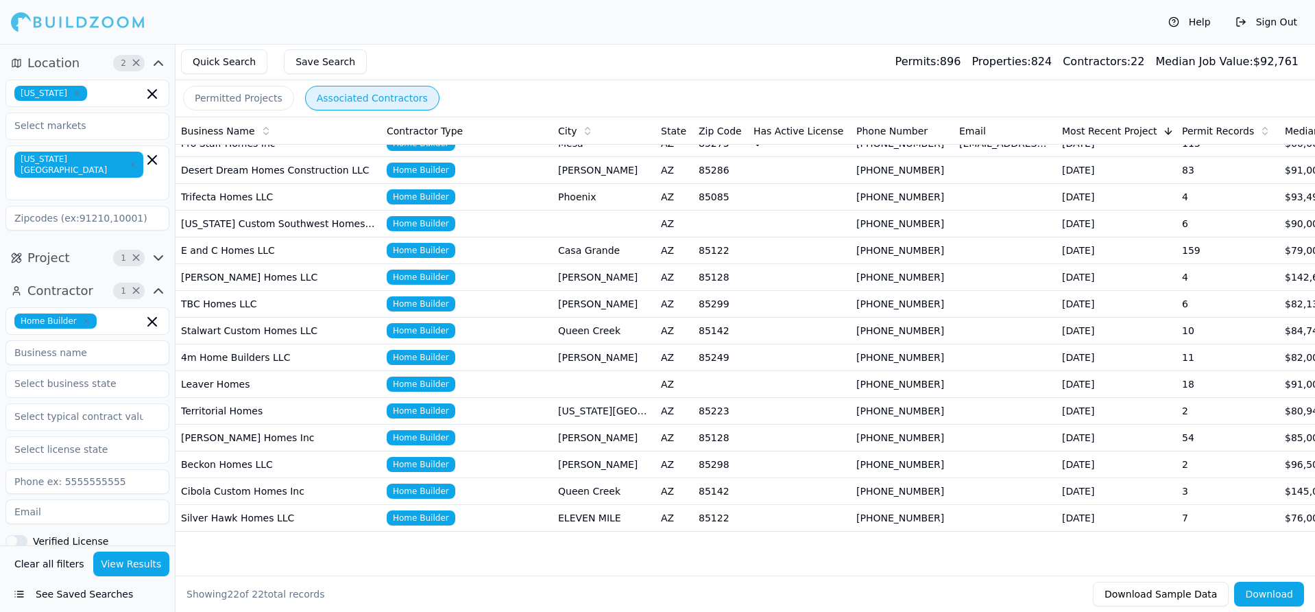
click at [313, 238] on td "E and C Homes LLC" at bounding box center [279, 250] width 206 height 27
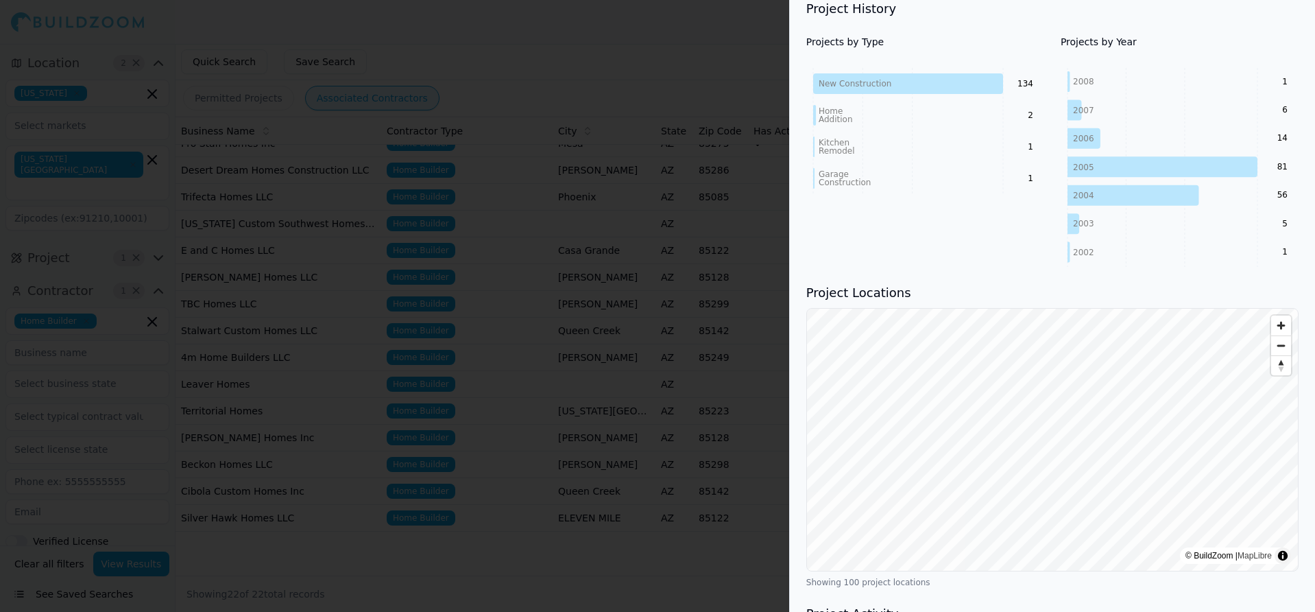
click at [527, 405] on div at bounding box center [657, 306] width 1315 height 612
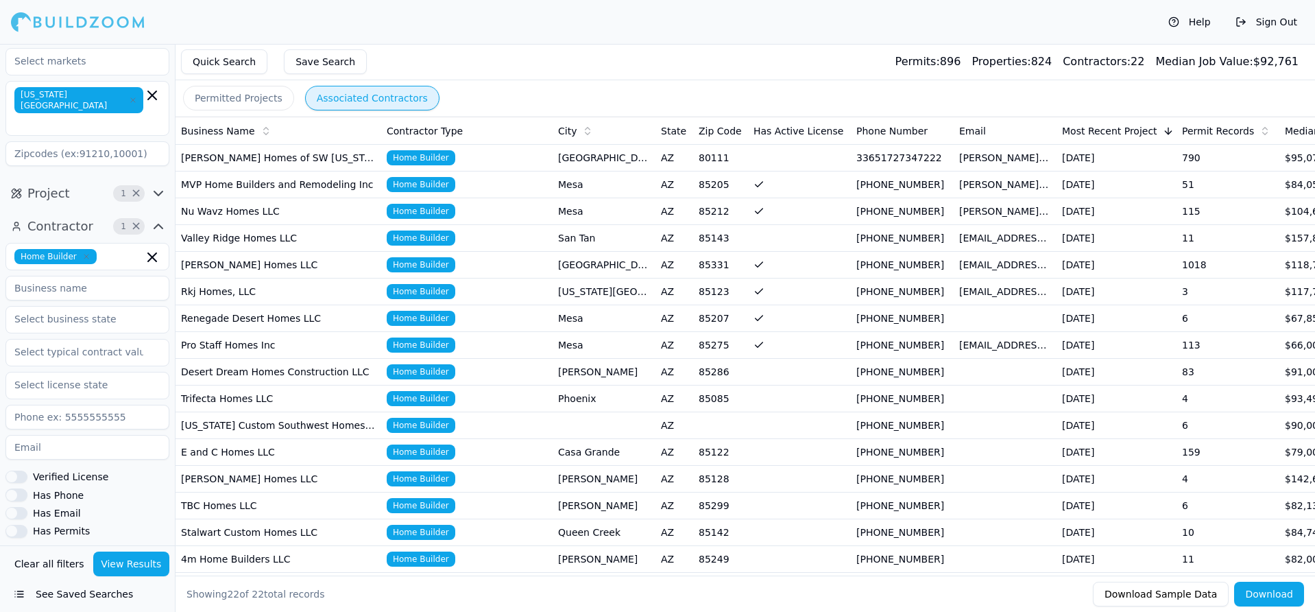
scroll to position [171, 0]
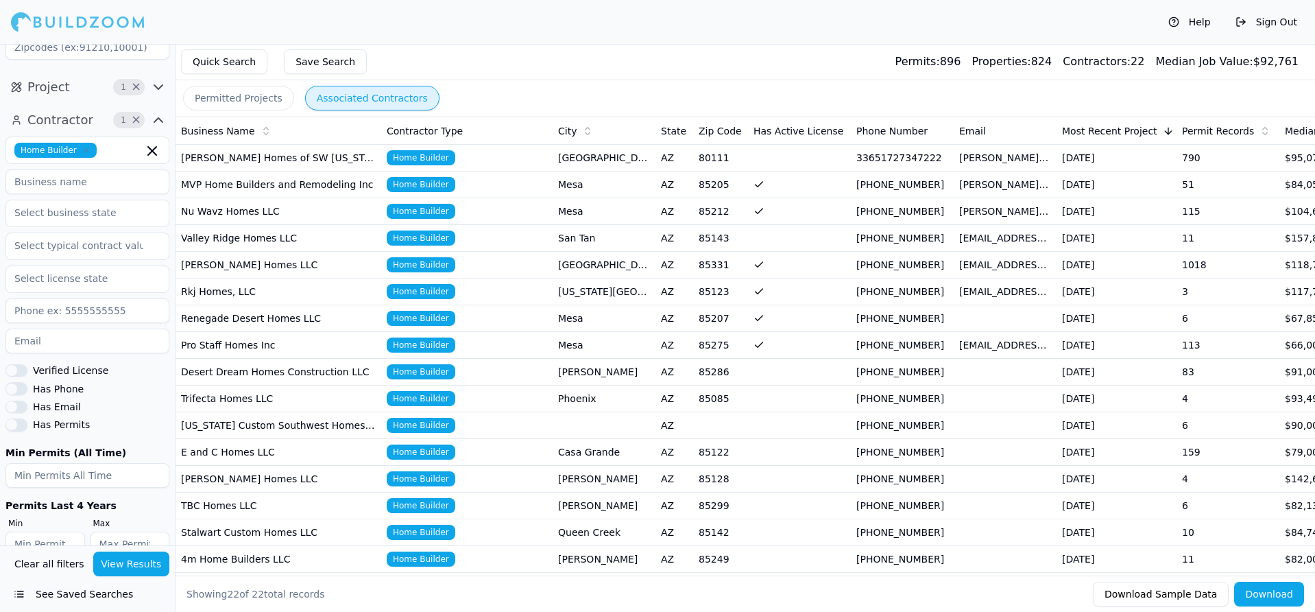
click at [92, 463] on input "number" at bounding box center [87, 475] width 164 height 25
click at [64, 531] on input "number" at bounding box center [45, 543] width 80 height 25
type input "1"
click at [71, 531] on input "1" at bounding box center [45, 543] width 80 height 25
click at [108, 558] on button "View Results" at bounding box center [131, 563] width 77 height 25
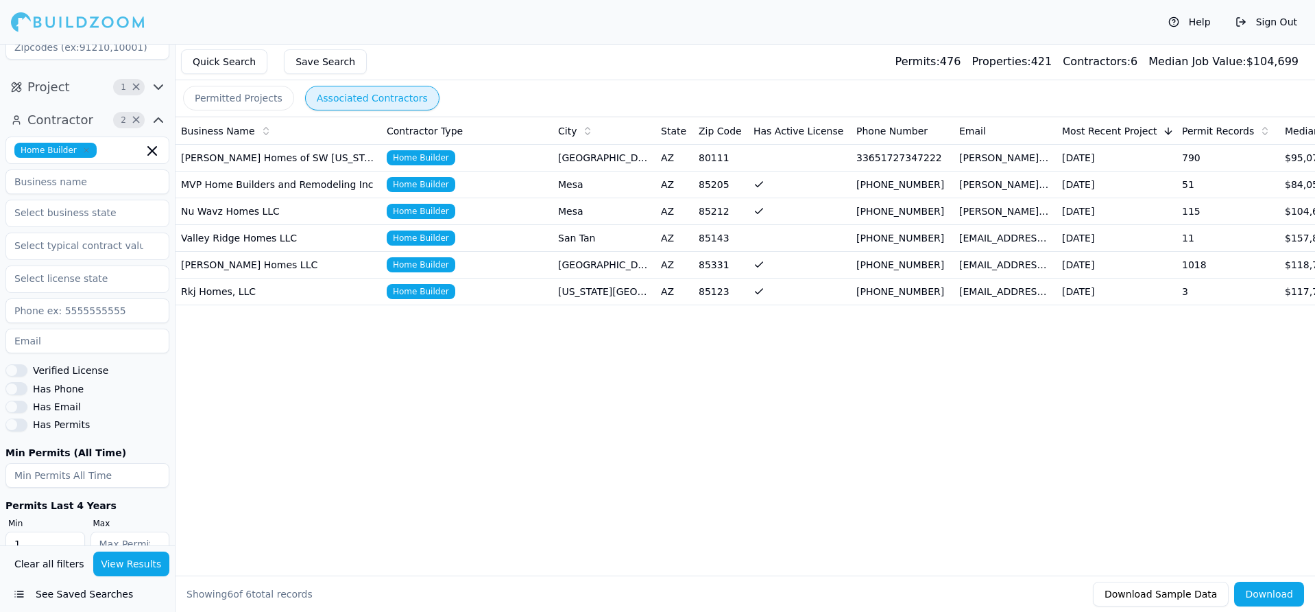
click at [17, 400] on button "Has Email" at bounding box center [16, 406] width 22 height 12
click at [25, 382] on button "Has Phone" at bounding box center [16, 388] width 22 height 12
click at [1278, 597] on button "Download" at bounding box center [1269, 593] width 70 height 25
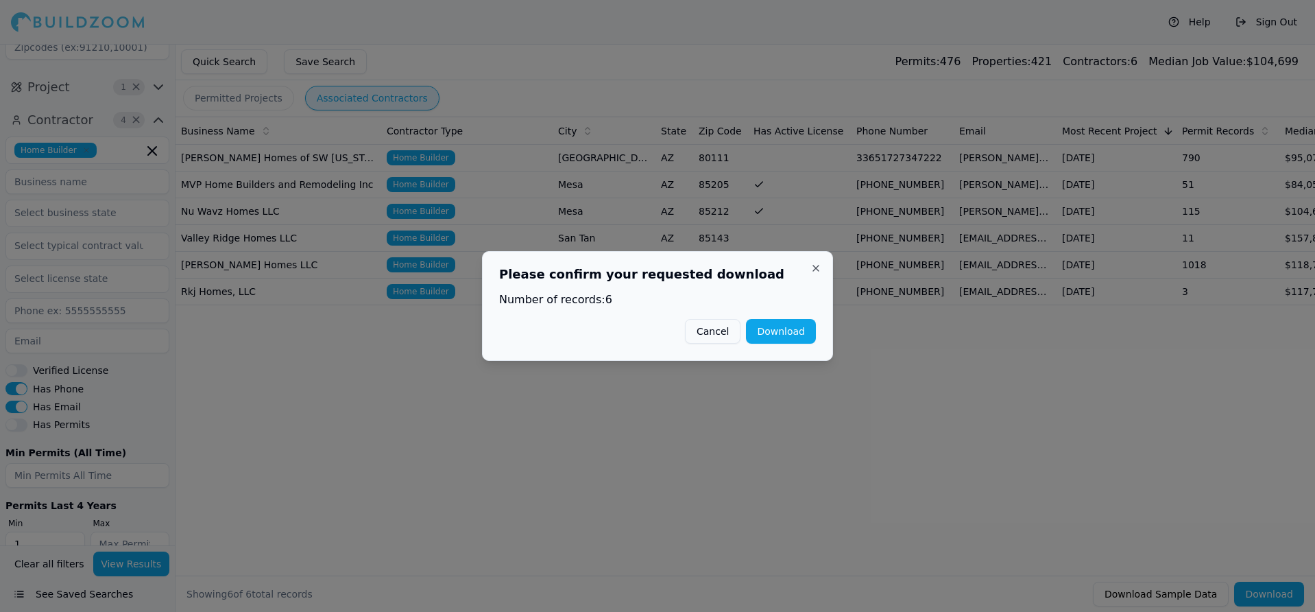
click at [806, 330] on button "Download" at bounding box center [781, 331] width 70 height 25
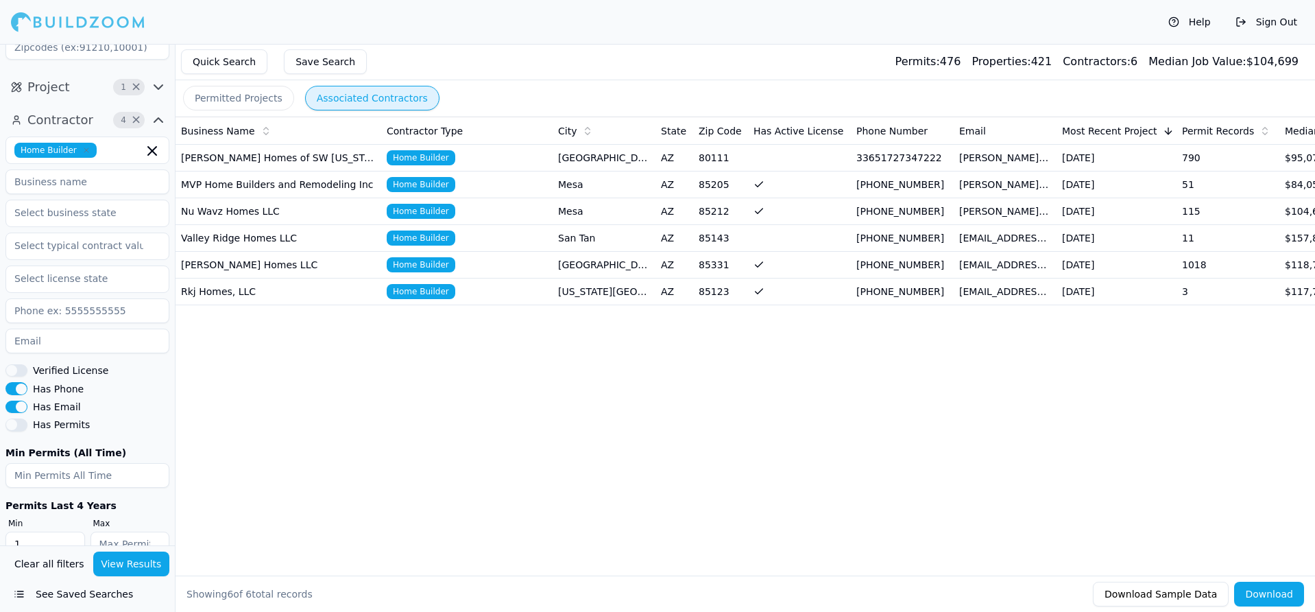
click at [1043, 389] on div "Business Name Contractor Type City State Zip Code Has Active License Phone Numb…" at bounding box center [746, 324] width 1140 height 415
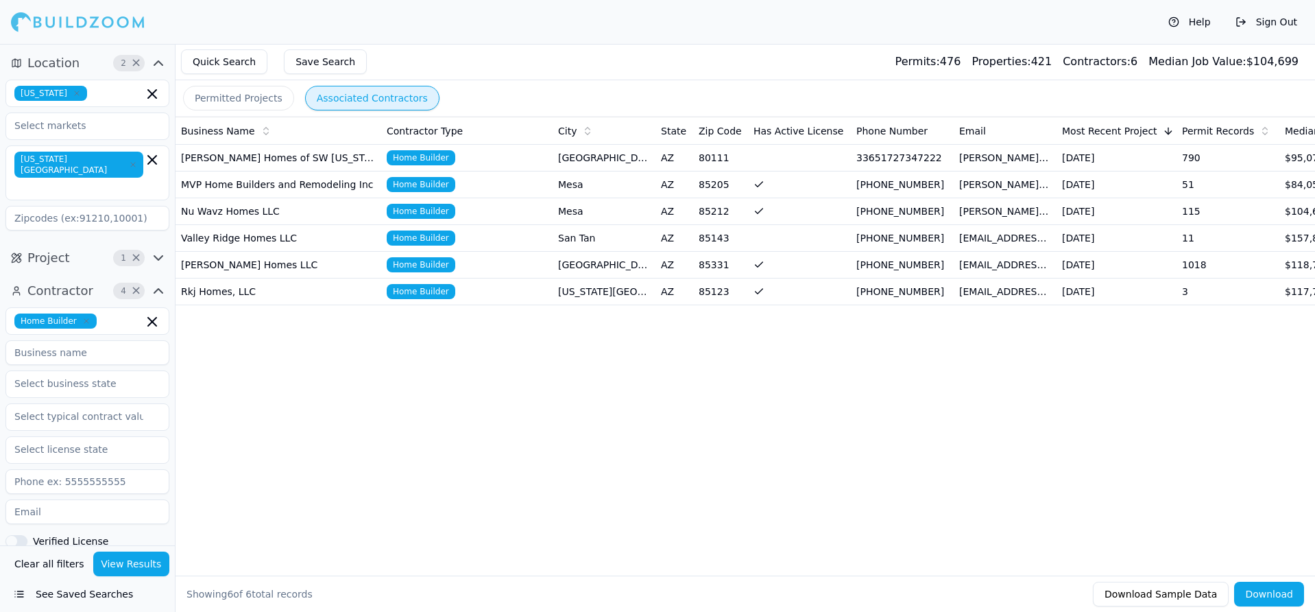
click at [1191, 21] on button "Help" at bounding box center [1189, 22] width 56 height 22
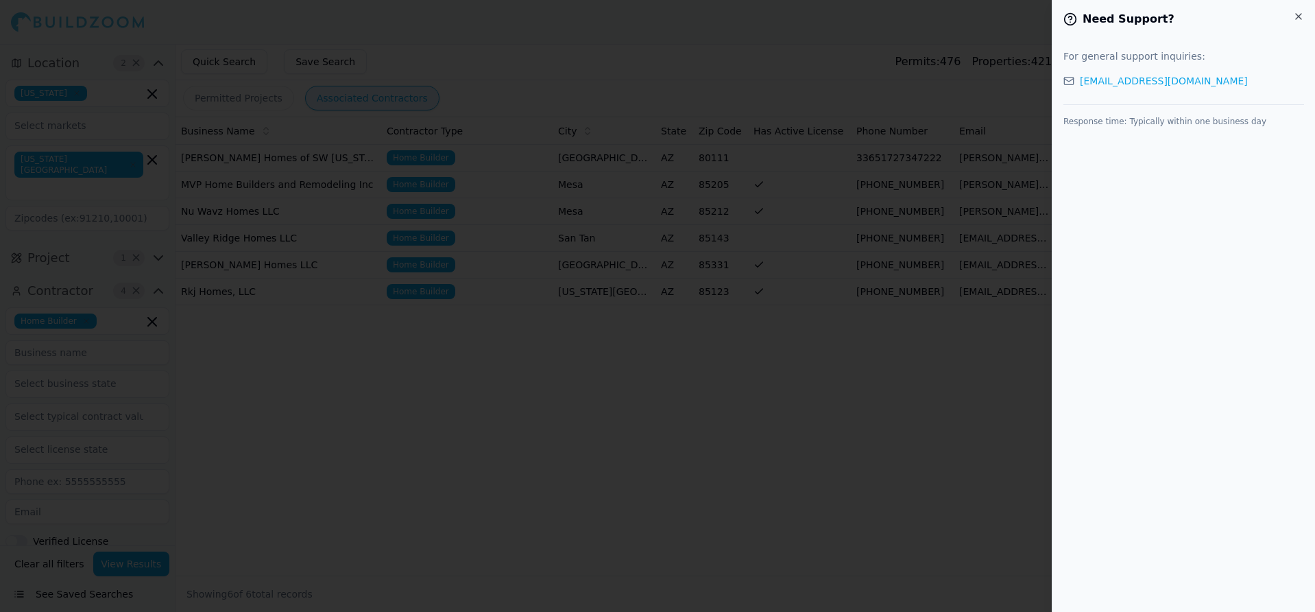
click at [561, 394] on div at bounding box center [657, 306] width 1315 height 612
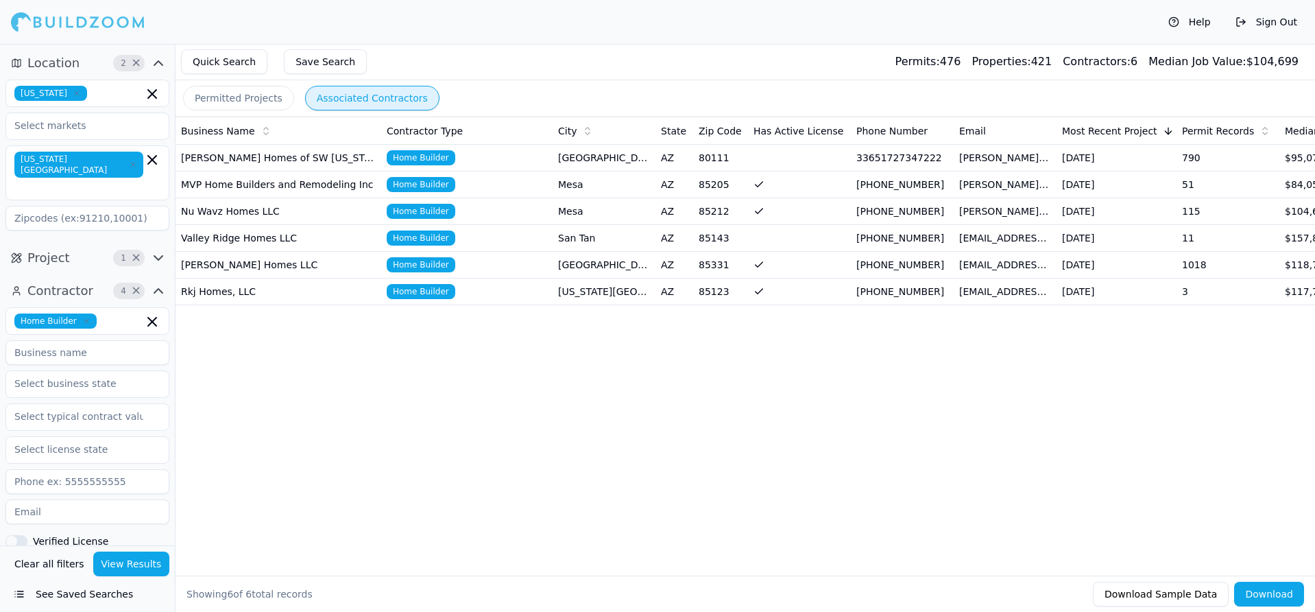
click at [117, 25] on div at bounding box center [78, 21] width 134 height 27
click at [123, 30] on div at bounding box center [78, 21] width 134 height 27
click at [64, 21] on div at bounding box center [78, 21] width 134 height 27
click at [5, 20] on div "Help Sign Out" at bounding box center [657, 22] width 1315 height 44
click at [24, 20] on div at bounding box center [78, 21] width 134 height 27
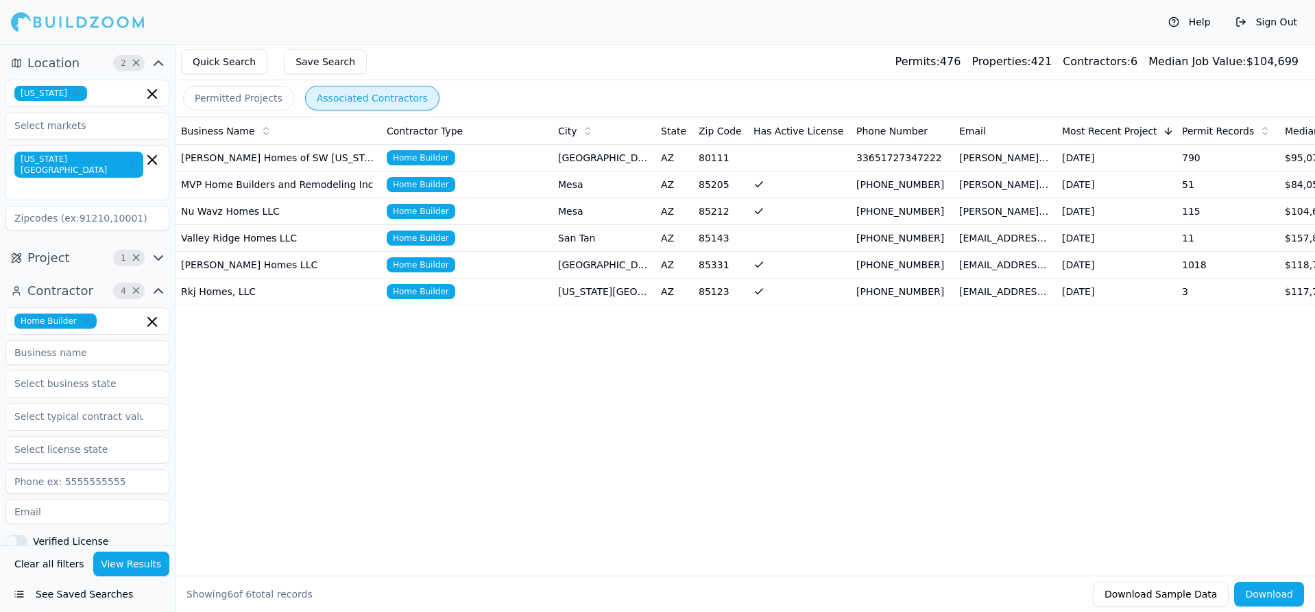
click at [24, 20] on div at bounding box center [78, 21] width 134 height 27
drag, startPoint x: 24, startPoint y: 20, endPoint x: 325, endPoint y: 3, distance: 301.4
click at [43, 20] on div at bounding box center [78, 21] width 134 height 27
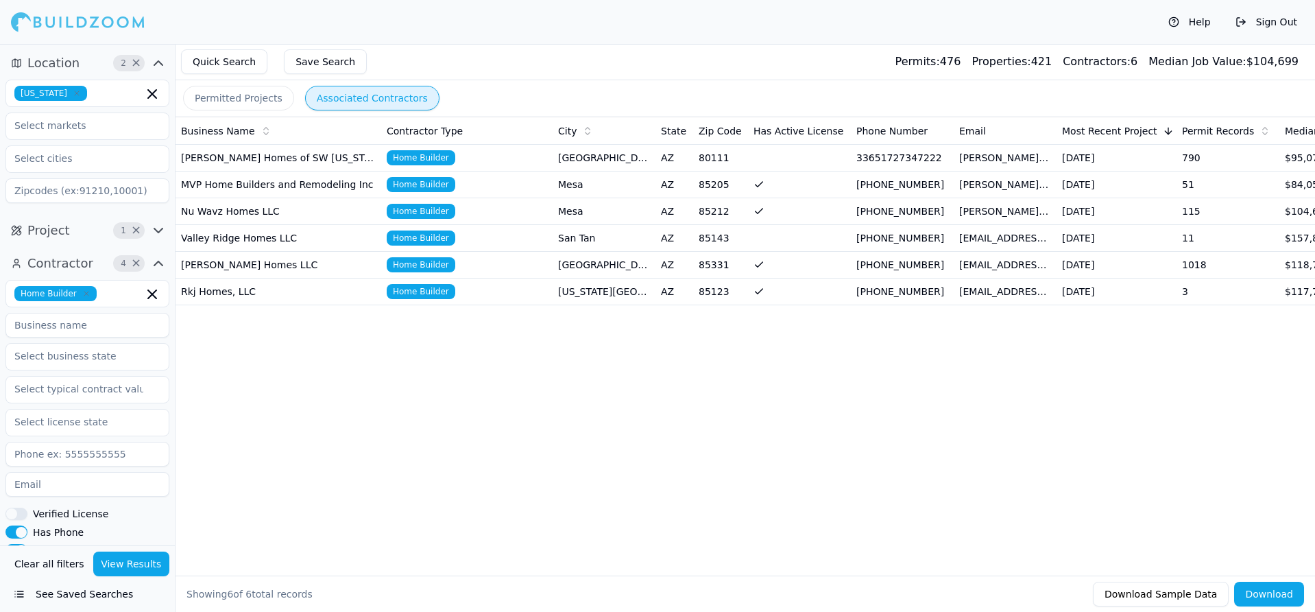
click at [1172, 593] on button "Download Sample Data" at bounding box center [1161, 593] width 136 height 25
